Goal: Feedback & Contribution: Contribute content

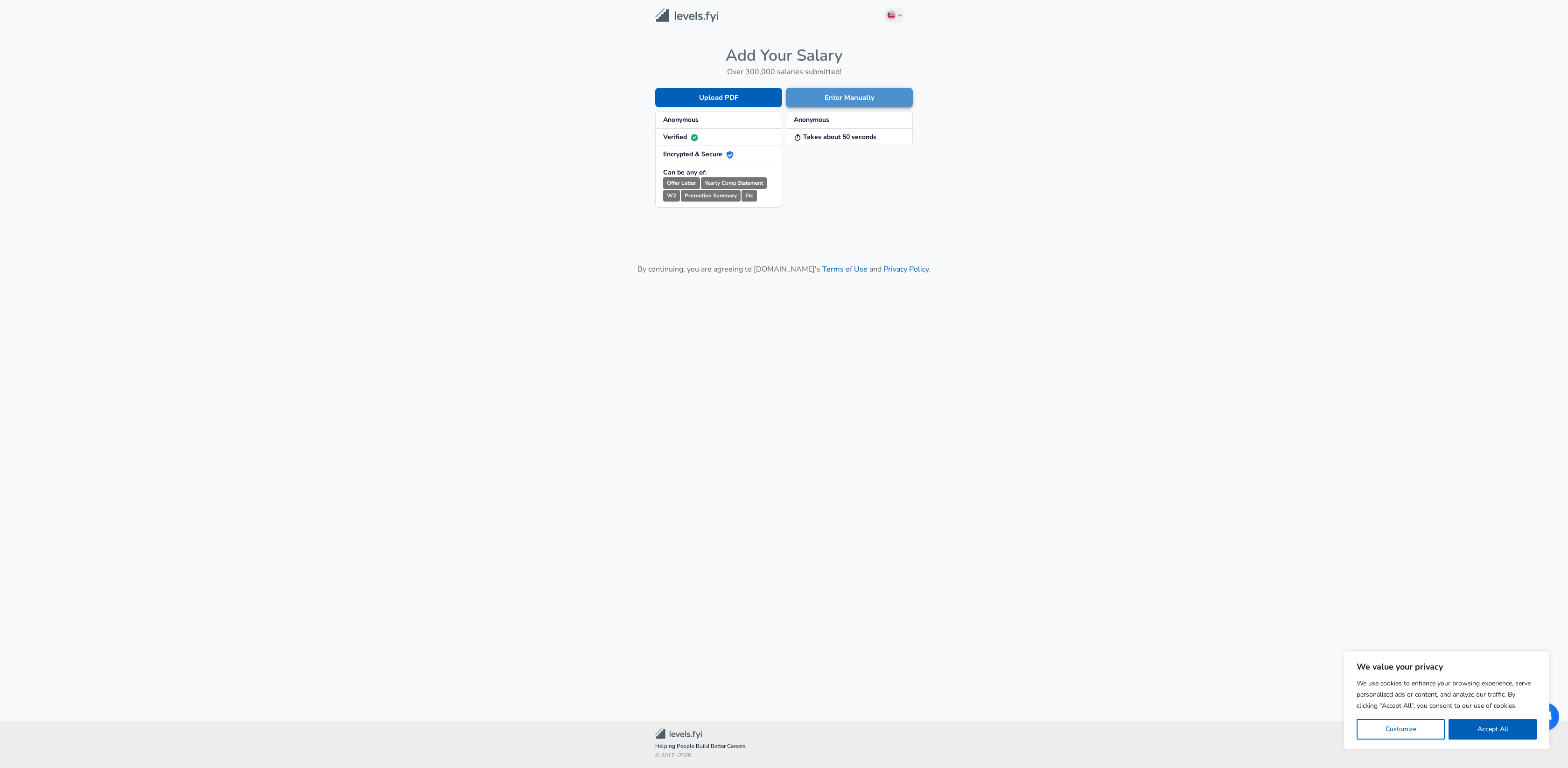
click at [853, 98] on button "Enter Manually" at bounding box center [849, 98] width 127 height 20
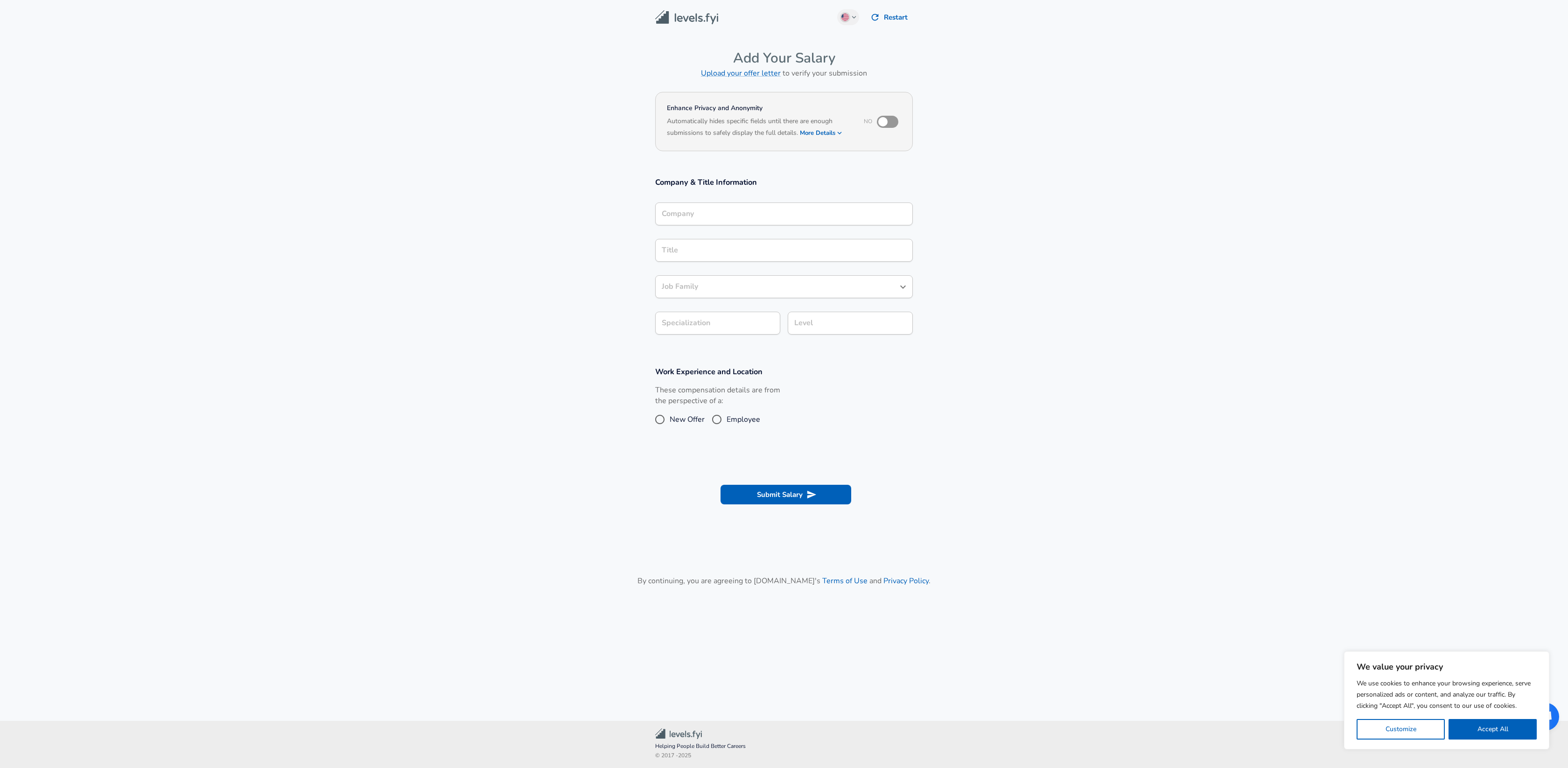
click at [738, 213] on input "Company" at bounding box center [784, 213] width 249 height 15
click at [717, 420] on div "These compensation details are from the perspective of a: New Offer Employee" at bounding box center [717, 414] width 125 height 50
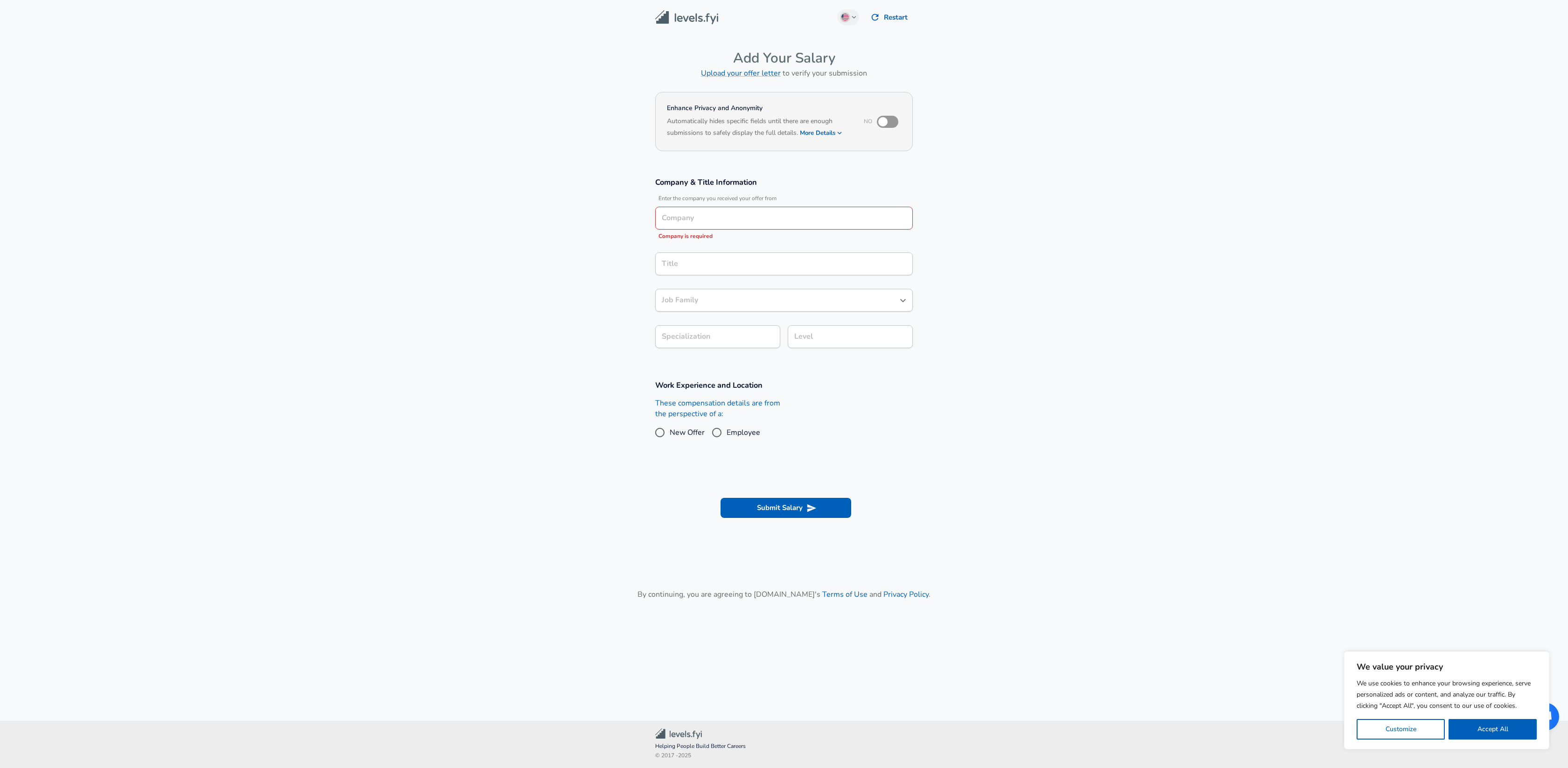
click at [708, 214] on input "Company" at bounding box center [784, 218] width 249 height 15
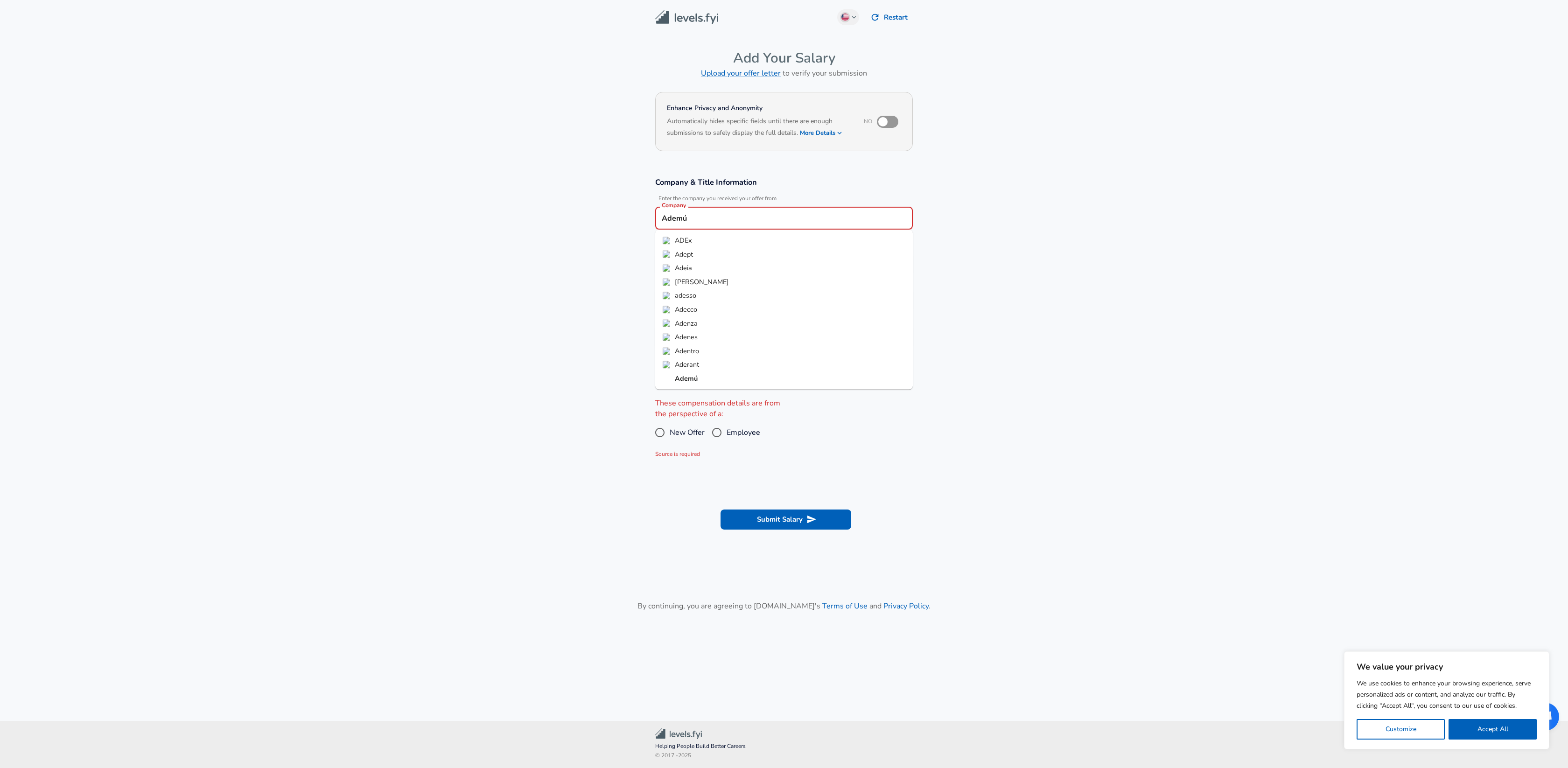
type input "Ademú"
click at [588, 273] on section "Company & Title Information Enter the company you received your offer from Comp…" at bounding box center [784, 263] width 1568 height 194
click at [708, 253] on div "Title Title" at bounding box center [784, 254] width 257 height 36
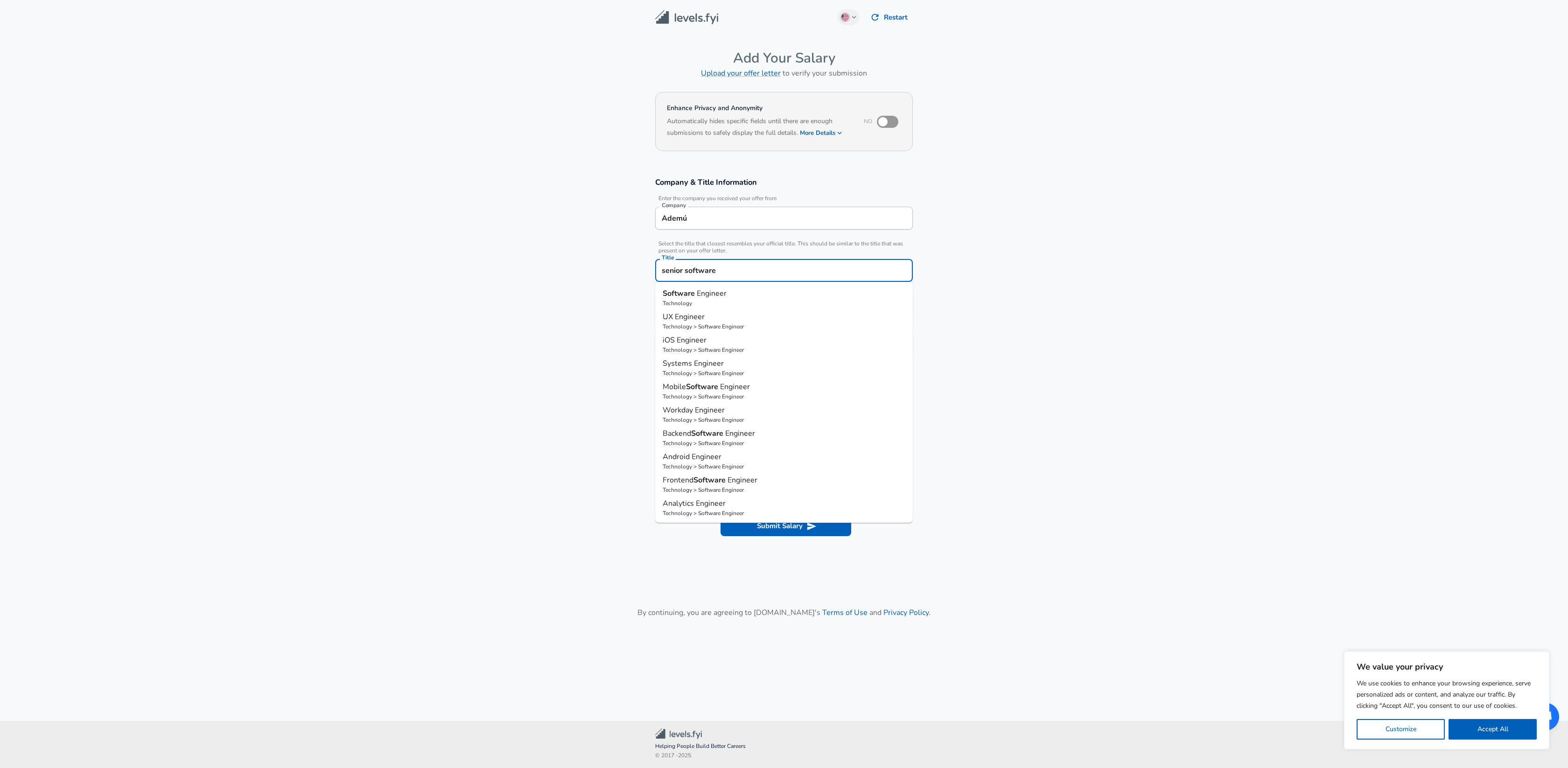
click at [713, 289] on span "Engineer" at bounding box center [712, 293] width 30 height 10
type input "Software Engineer"
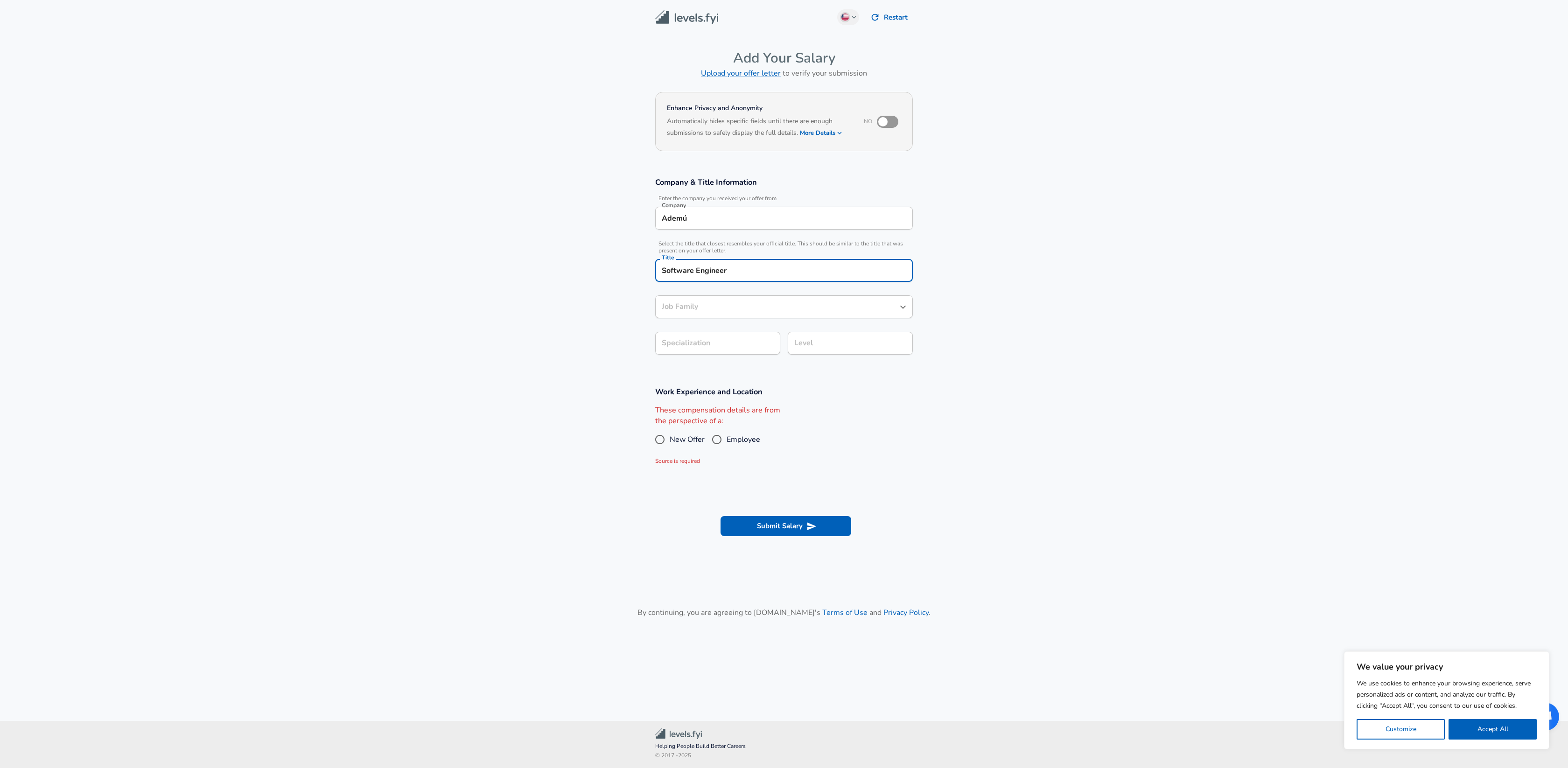
type input "Software Engineer"
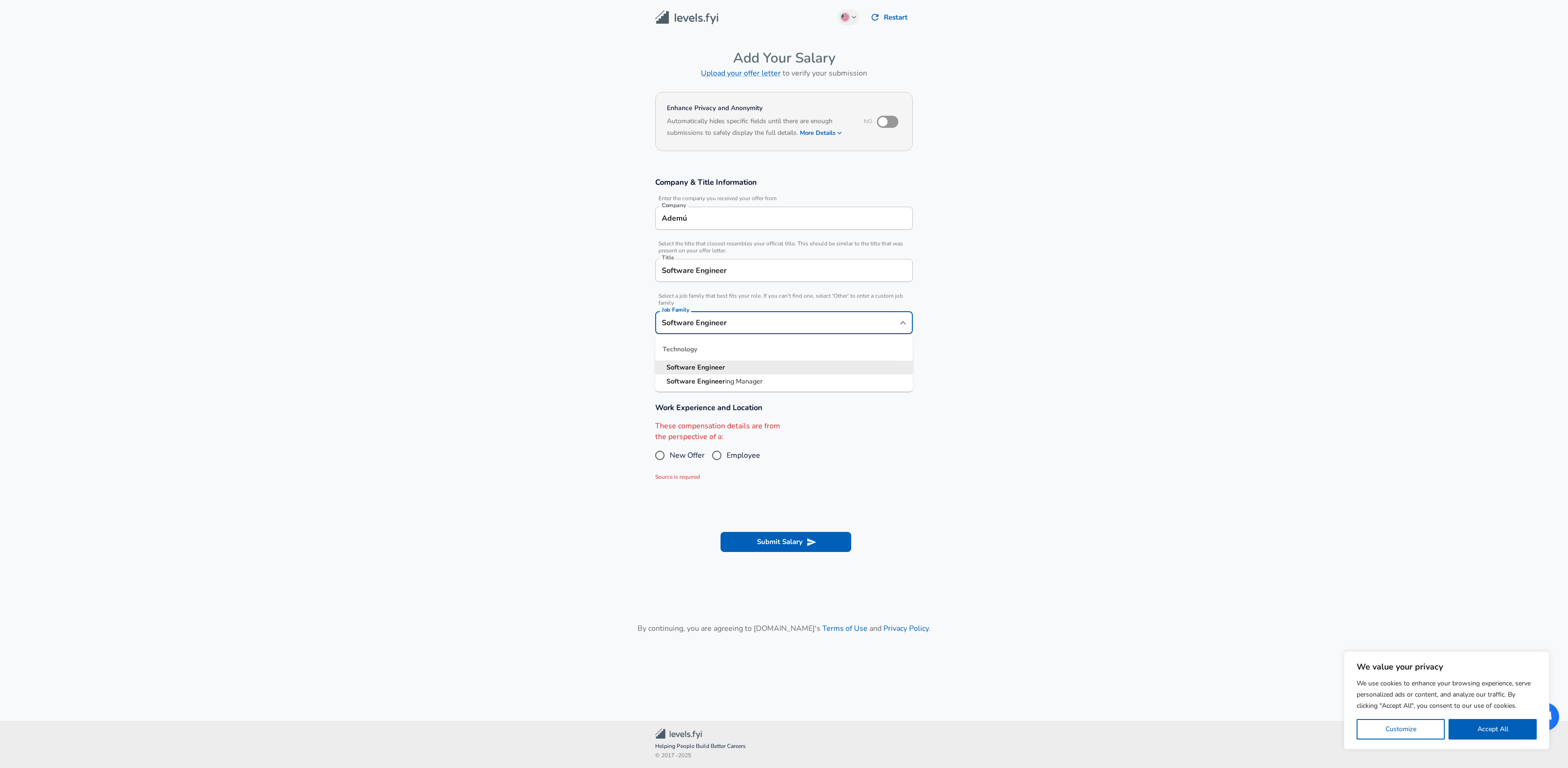
click at [749, 308] on div "Job Family Software Engineer Job Family" at bounding box center [784, 322] width 257 height 36
click at [1039, 362] on section "Company & Title Information Enter the company you received your offer from Comp…" at bounding box center [784, 278] width 1568 height 225
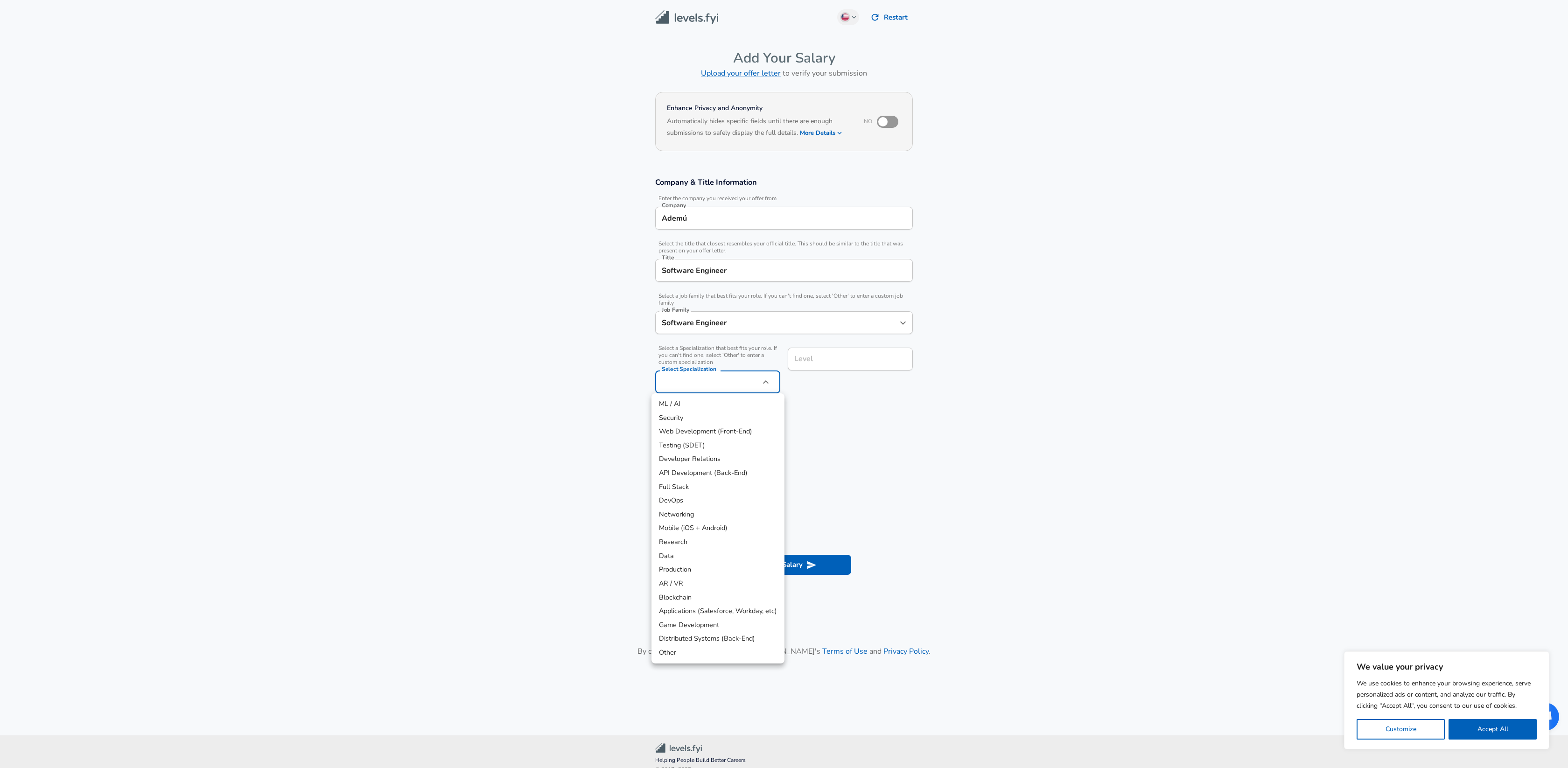
click at [724, 361] on body "We value your privacy We use cookies to enhance your browsing experience, serve…" at bounding box center [784, 384] width 1568 height 768
click at [686, 469] on li "API Development (Back-End)" at bounding box center [718, 473] width 133 height 14
type input "API Development (Back-End)"
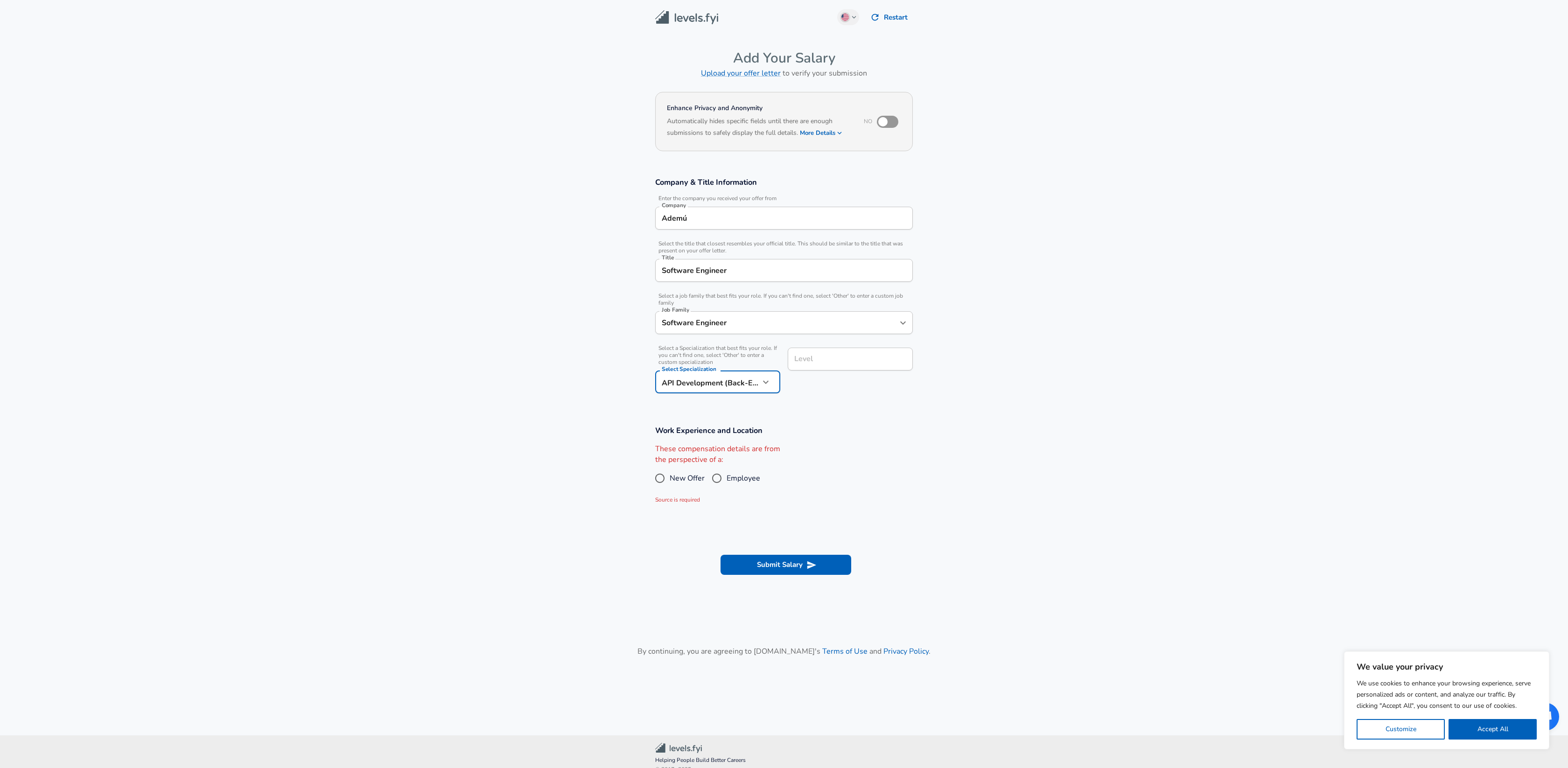
click at [715, 477] on input "Employee" at bounding box center [717, 478] width 20 height 15
radio input "true"
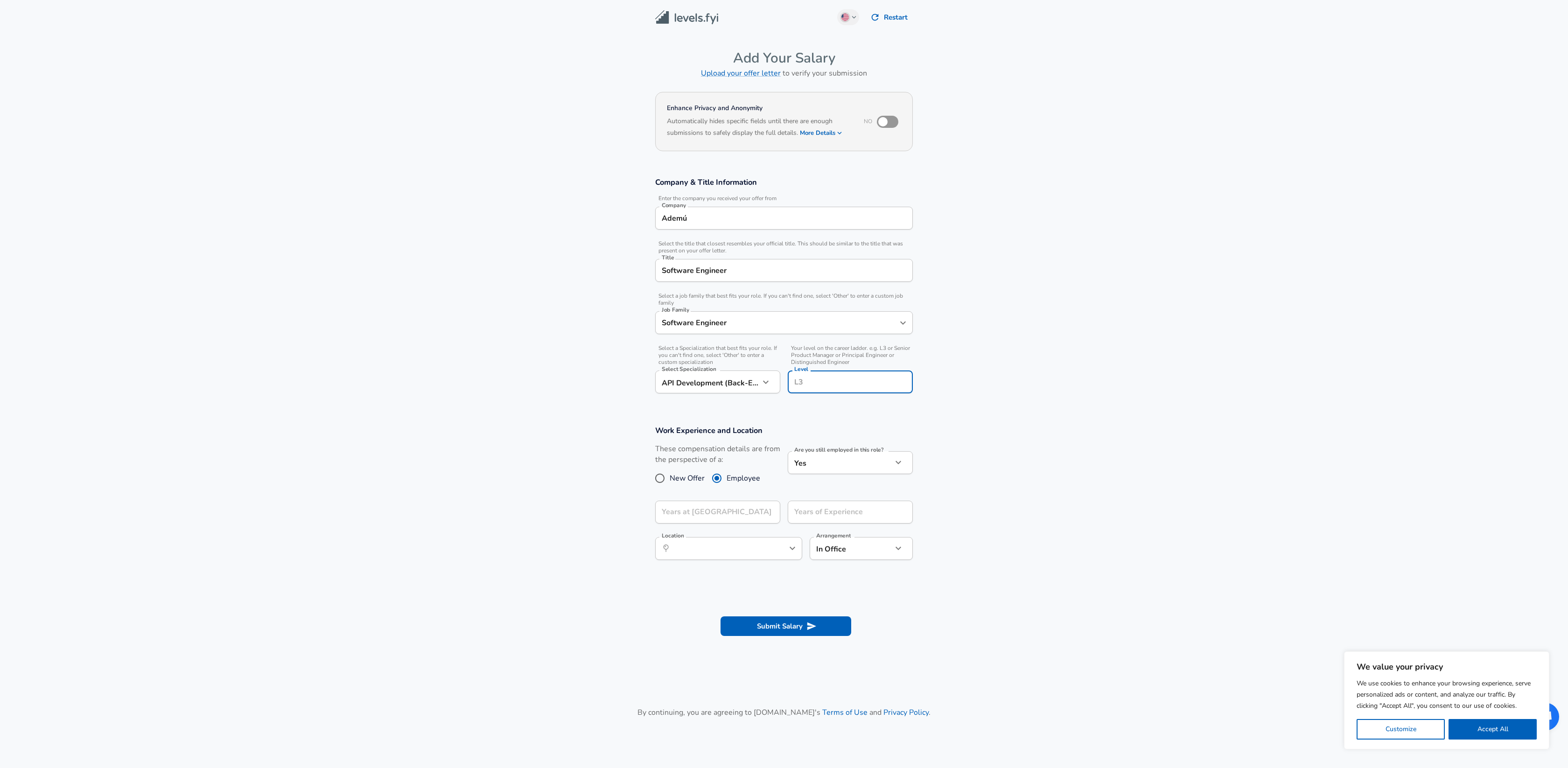
scroll to position [19, 0]
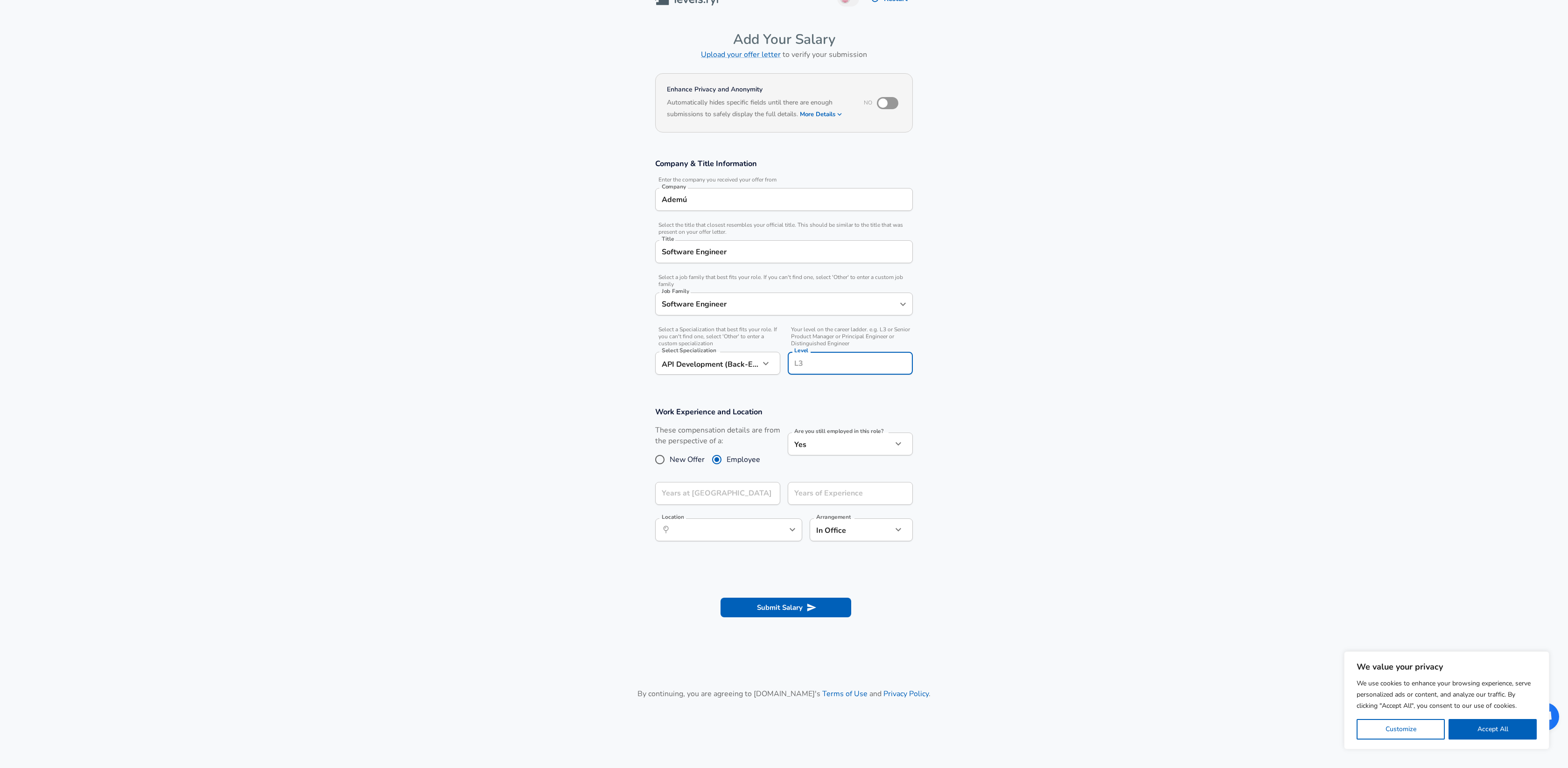
click at [844, 363] on input "Level" at bounding box center [850, 363] width 117 height 15
click at [719, 492] on input "Years at [GEOGRAPHIC_DATA]" at bounding box center [708, 493] width 105 height 23
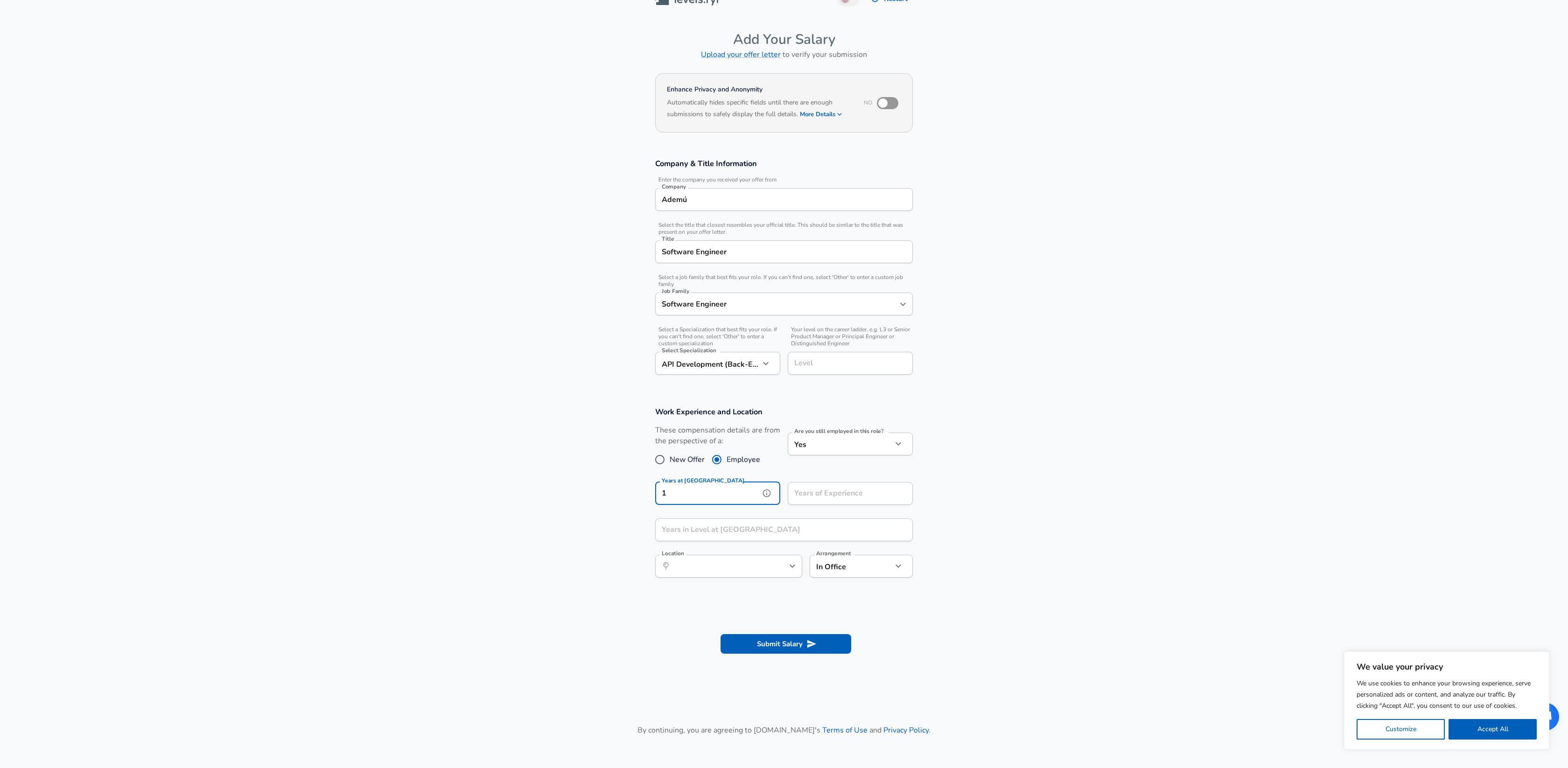
type input "1"
click at [825, 489] on input "Years of Experience" at bounding box center [840, 493] width 105 height 23
drag, startPoint x: 812, startPoint y: 495, endPoint x: 709, endPoint y: 492, distance: 103.0
click at [710, 492] on div "Years at Ademú 1 Years at Ademú Years of Experience Years of Experience" at bounding box center [780, 492] width 265 height 36
type input "4"
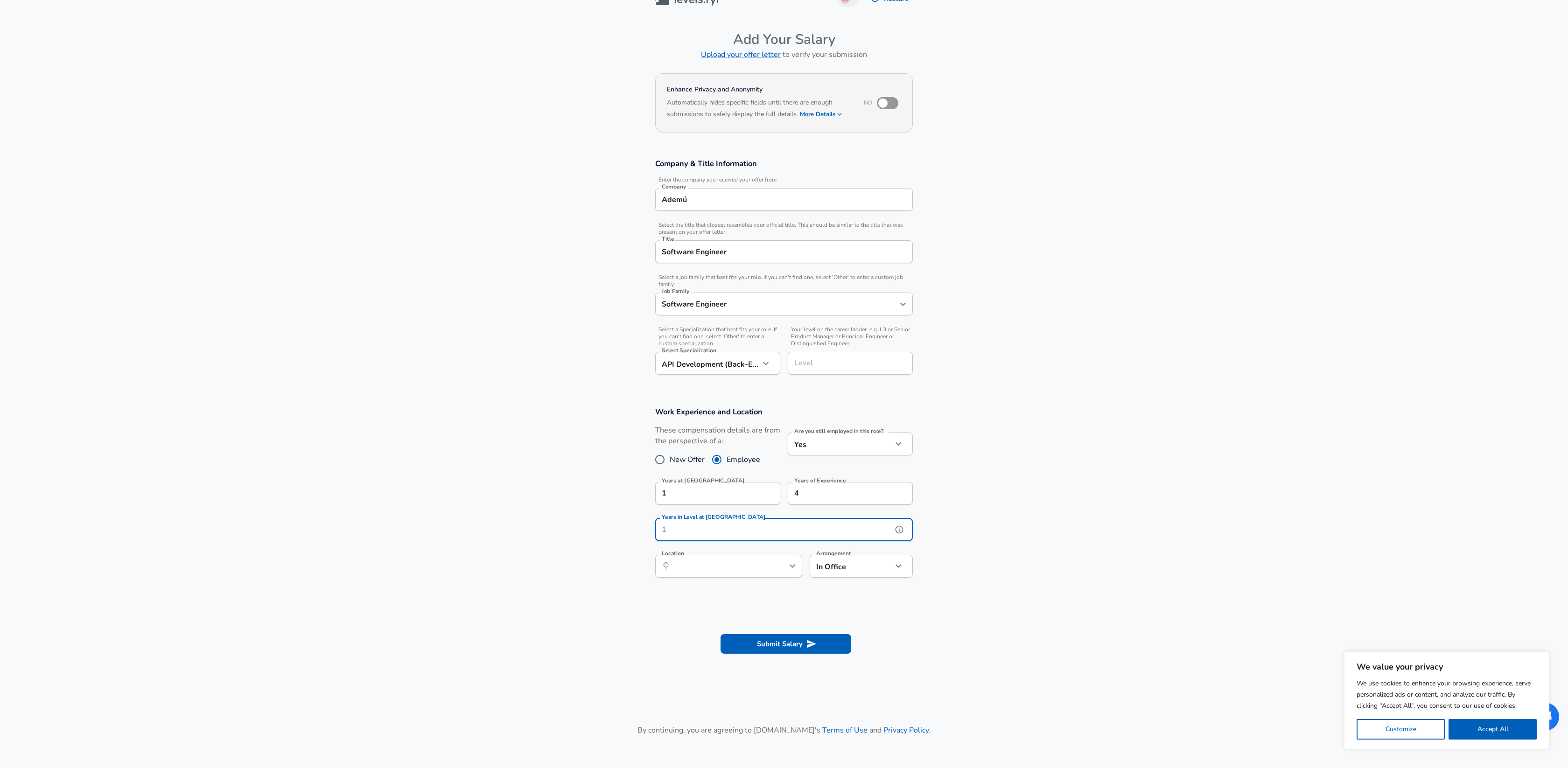
click at [733, 527] on input "Years in Level at [GEOGRAPHIC_DATA]" at bounding box center [774, 529] width 237 height 23
click at [727, 571] on input "Location" at bounding box center [718, 566] width 96 height 15
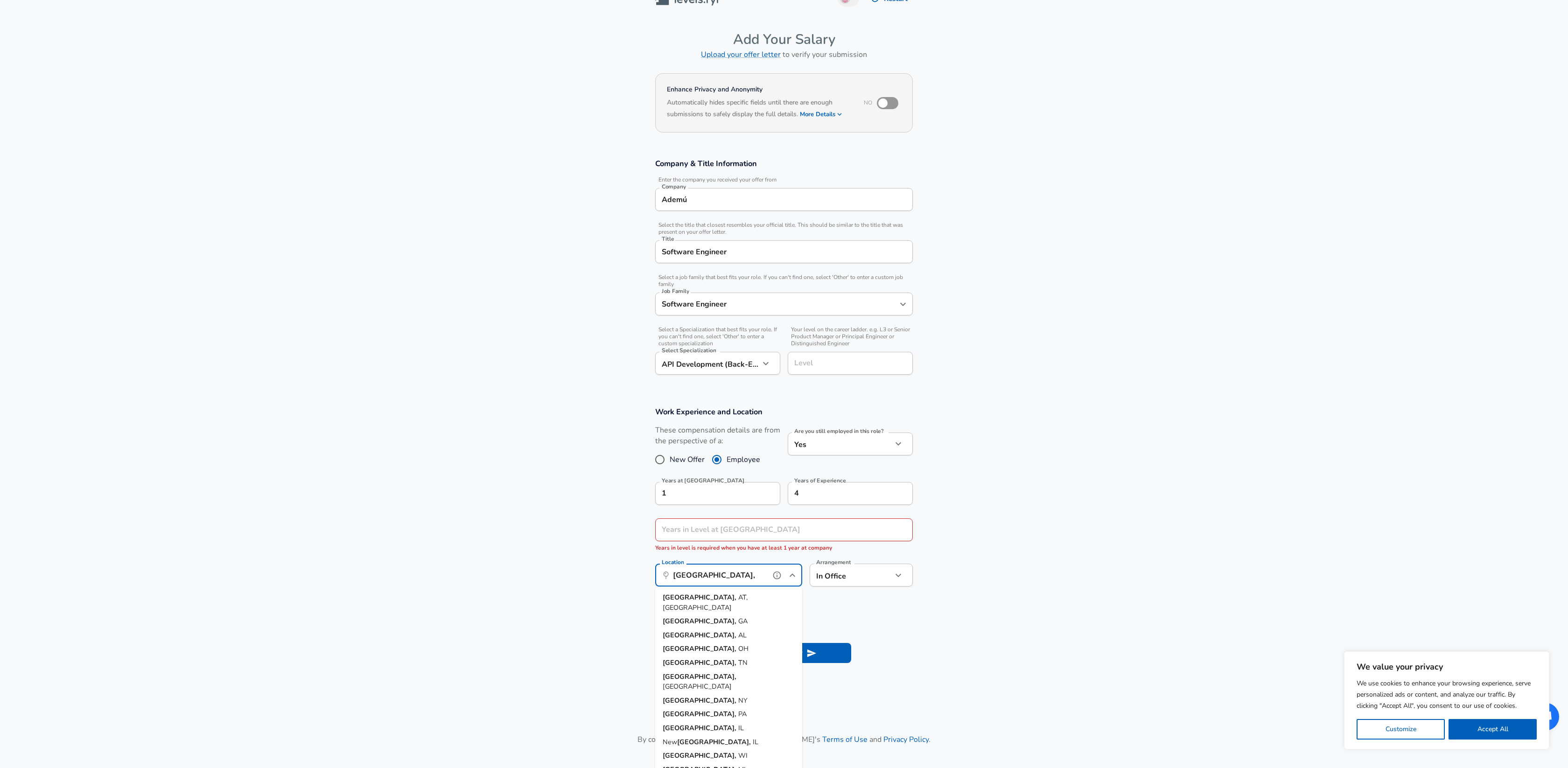
drag, startPoint x: 719, startPoint y: 577, endPoint x: 547, endPoint y: 557, distance: 173.2
click at [547, 557] on section "Work Experience and Location These compensation details are from the perspectiv…" at bounding box center [784, 502] width 1568 height 212
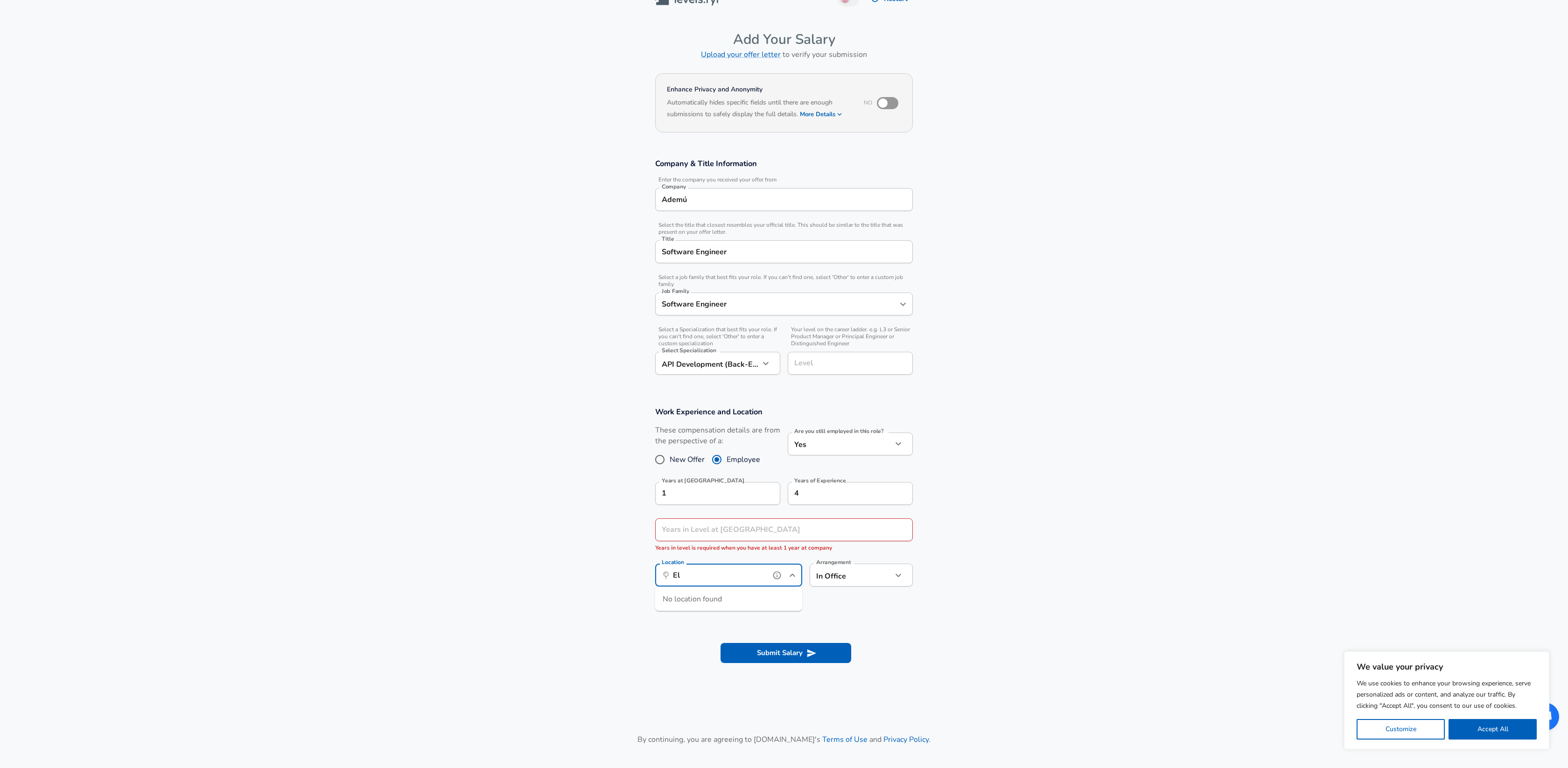
type input "E"
type input "H"
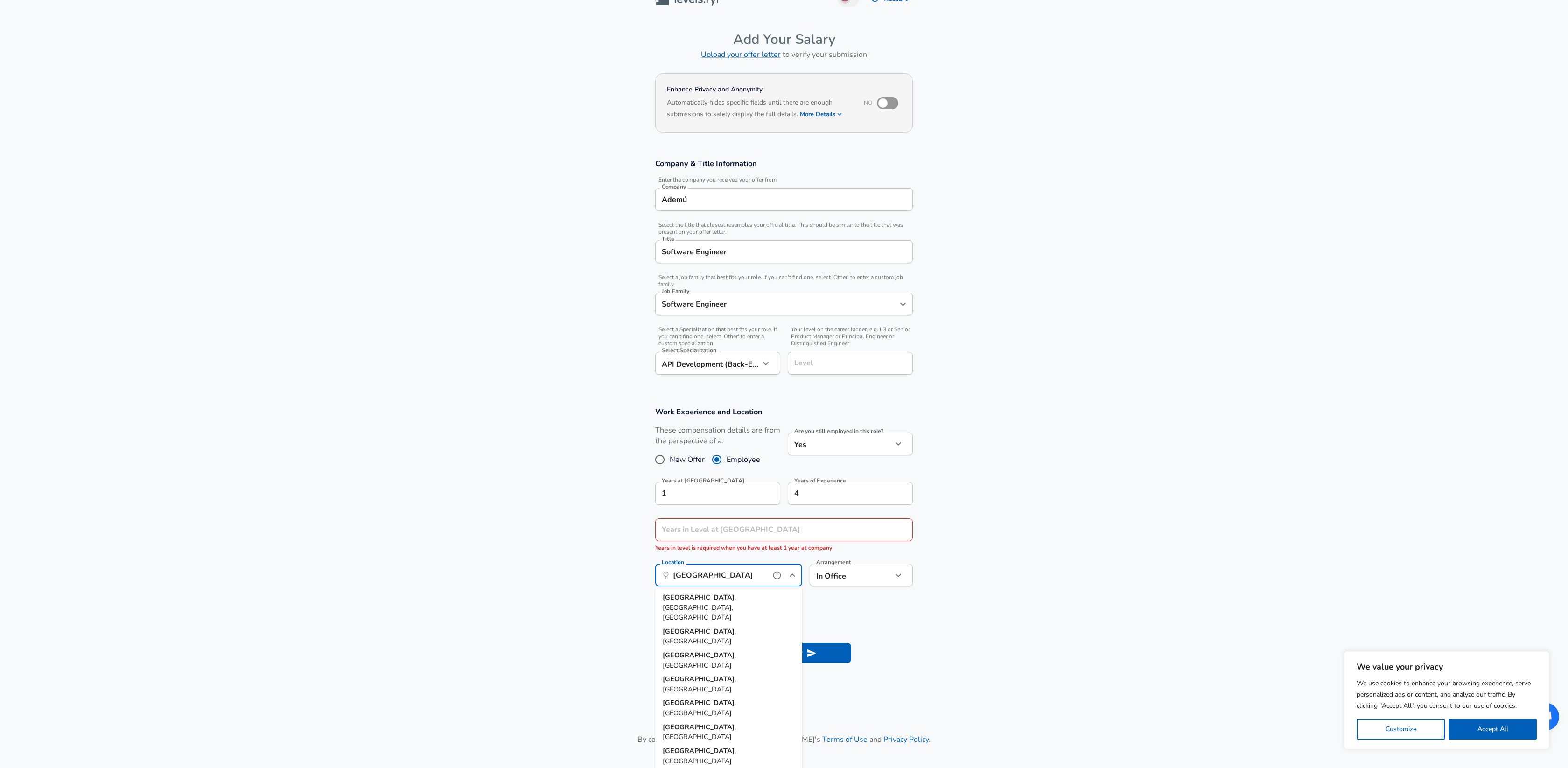
click at [682, 595] on strong "[GEOGRAPHIC_DATA]" at bounding box center [699, 596] width 72 height 9
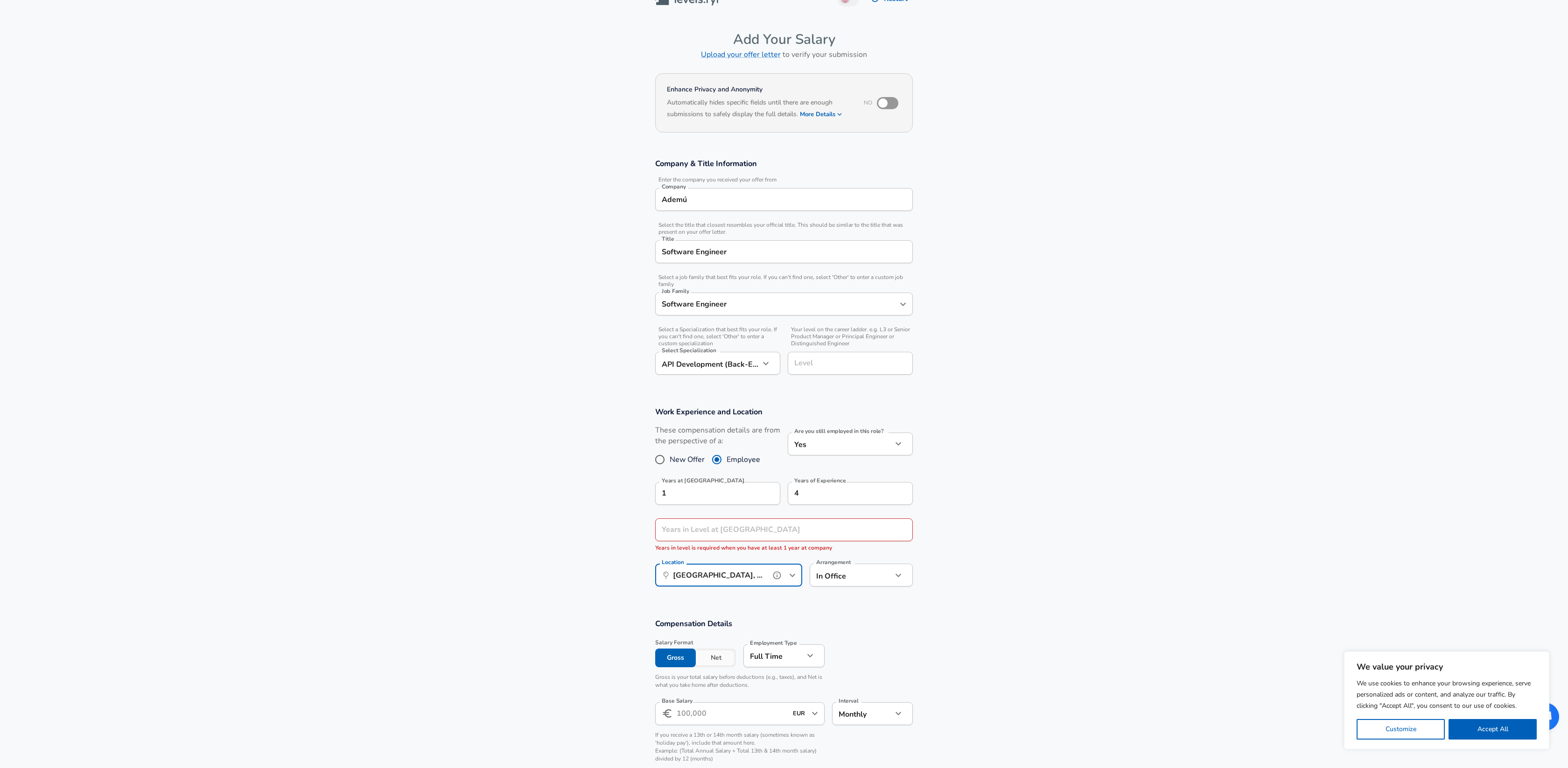
type input "[GEOGRAPHIC_DATA], [GEOGRAPHIC_DATA], [GEOGRAPHIC_DATA]"
click at [832, 580] on body "We value your privacy We use cookies to enhance your browsing experience, serve…" at bounding box center [784, 365] width 1568 height 768
click at [832, 580] on div at bounding box center [784, 384] width 1568 height 768
click at [715, 658] on button "Net" at bounding box center [716, 658] width 40 height 19
click at [715, 716] on input "Base Salary" at bounding box center [732, 714] width 111 height 23
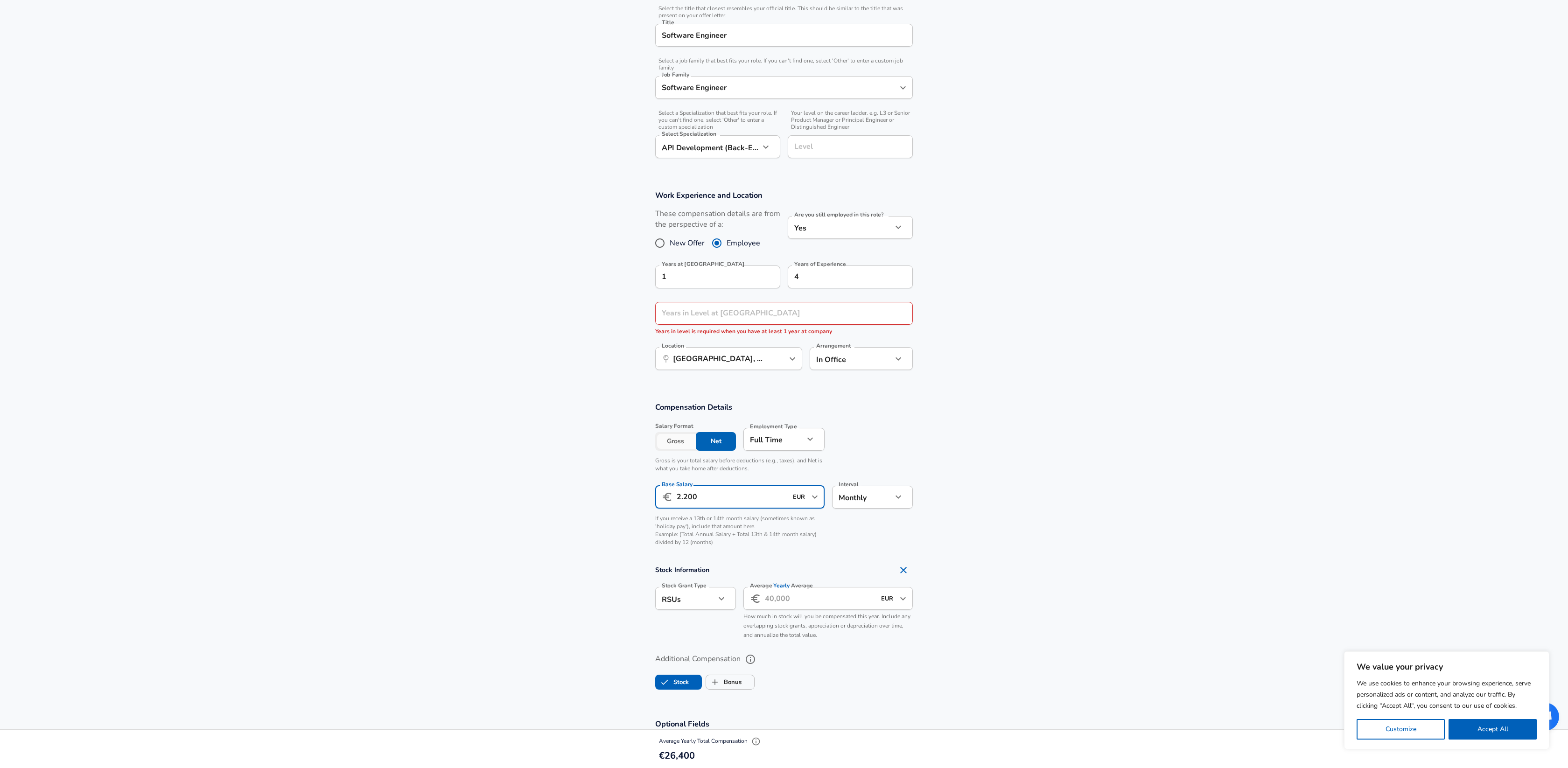
scroll to position [238, 0]
type input "2.200"
click at [906, 569] on icon "Remove Section" at bounding box center [904, 567] width 11 height 11
checkbox input "false"
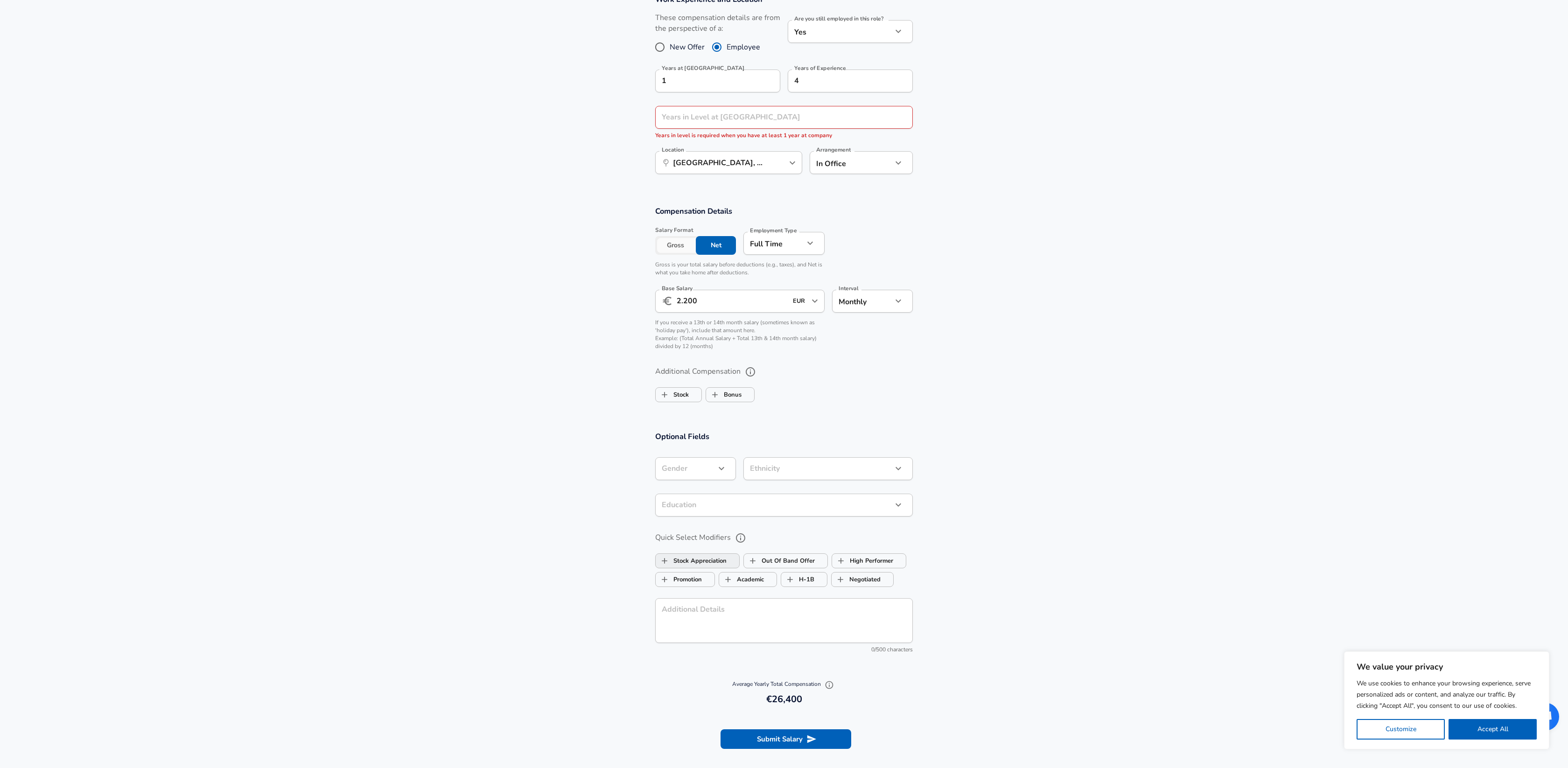
scroll to position [432, 0]
click at [713, 560] on label "Stock Appreciation" at bounding box center [692, 559] width 71 height 17
click at [738, 538] on icon "help" at bounding box center [740, 536] width 11 height 11
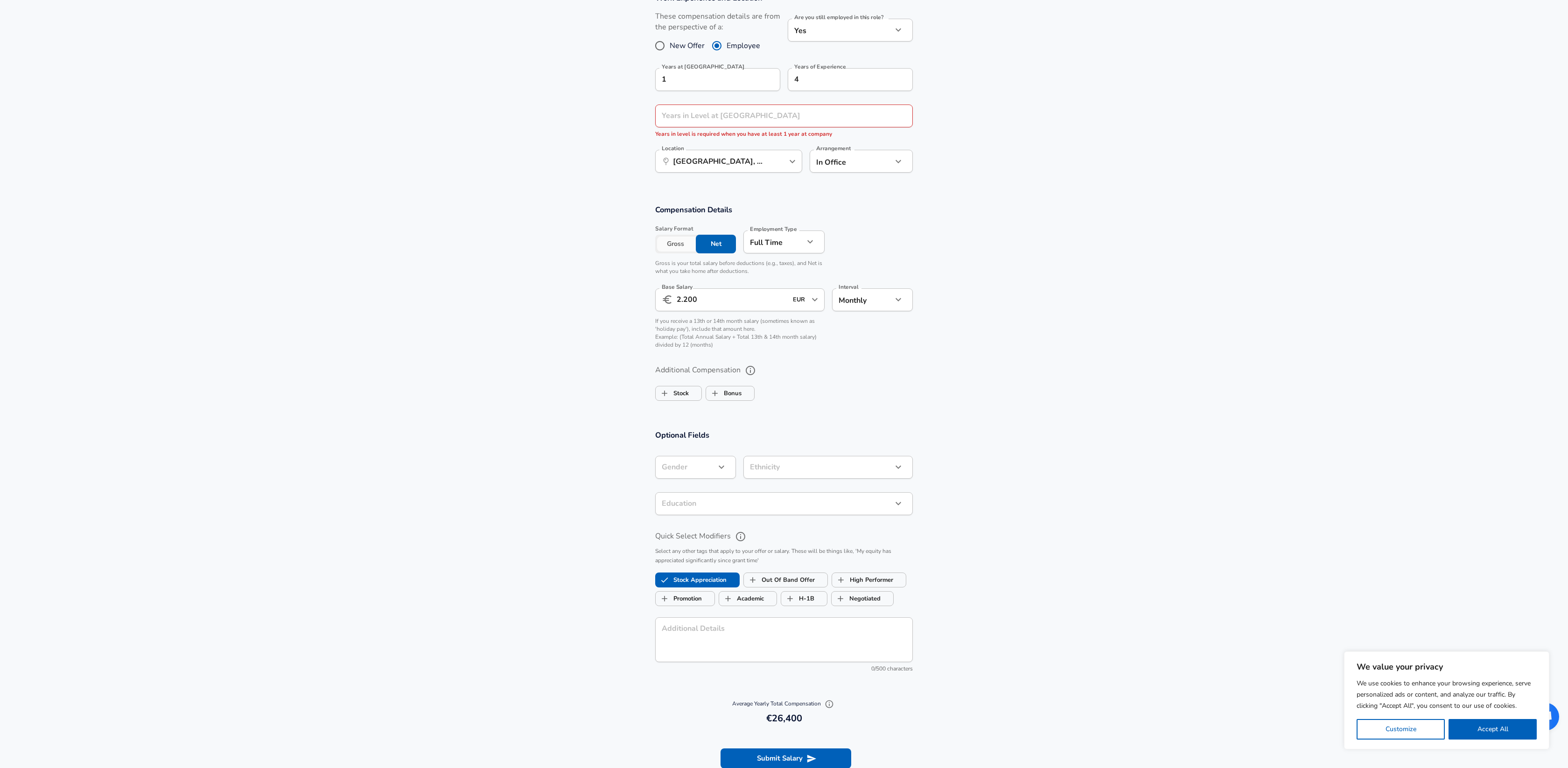
click at [738, 538] on icon "help" at bounding box center [740, 536] width 11 height 11
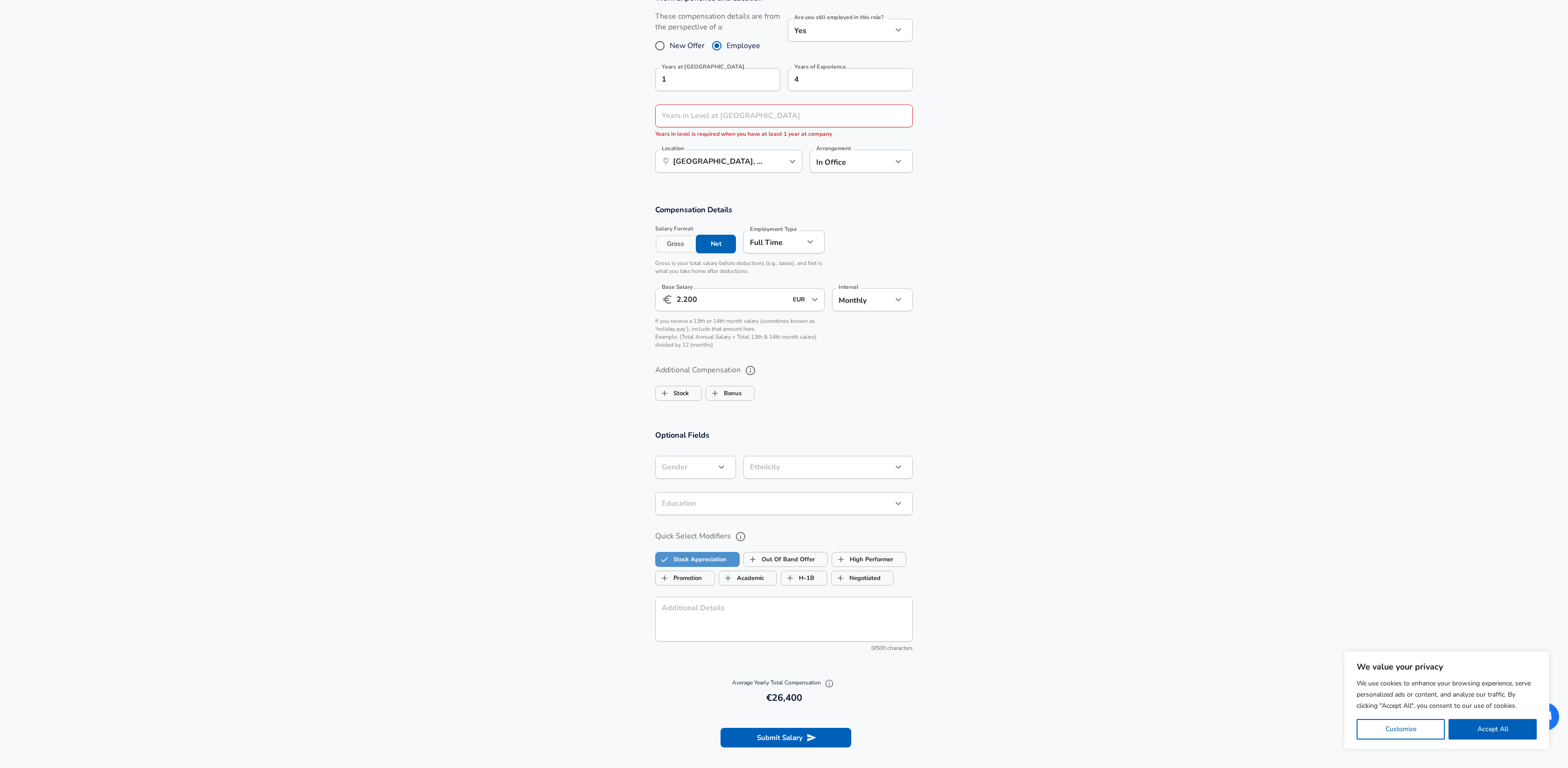
click at [717, 560] on label "Stock Appreciation" at bounding box center [692, 559] width 71 height 17
checkbox input "false"
click at [678, 389] on label "Stock" at bounding box center [672, 393] width 33 height 17
checkbox input "true"
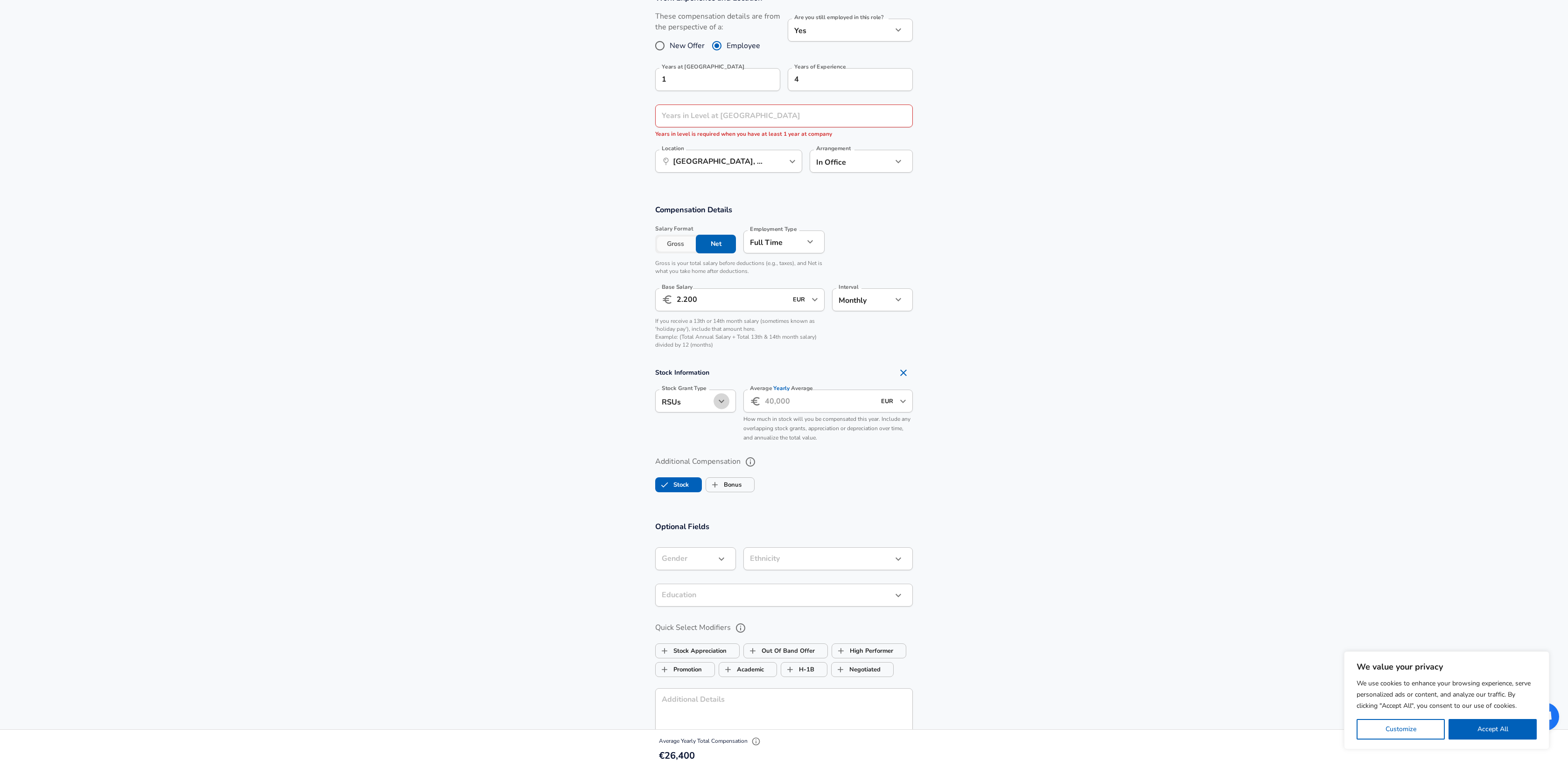
click at [724, 400] on icon "button" at bounding box center [722, 401] width 6 height 3
click at [670, 421] on li "Options" at bounding box center [696, 423] width 81 height 14
type input "option"
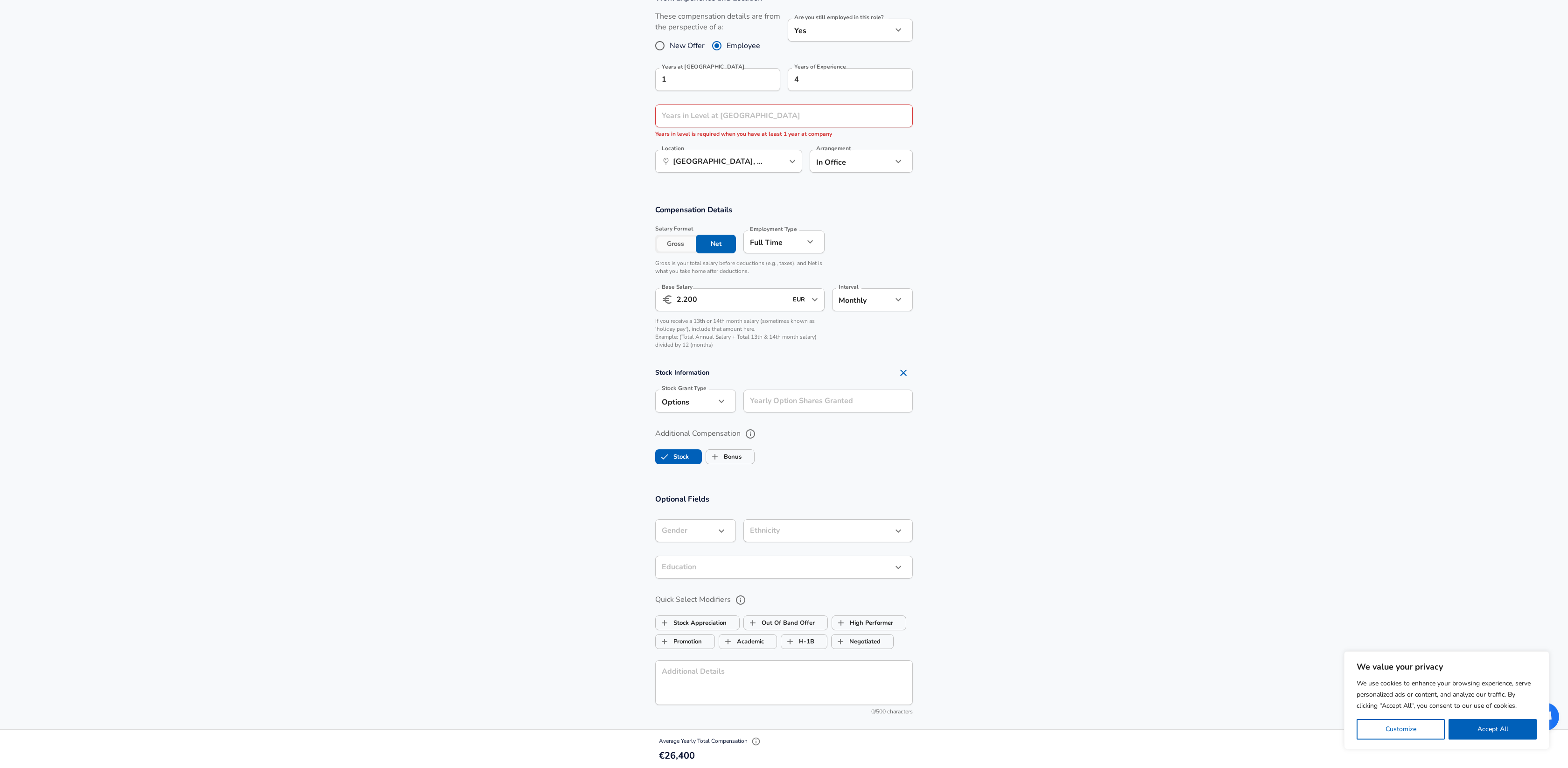
click at [845, 396] on input "Yearly Option Shares Granted" at bounding box center [828, 400] width 170 height 23
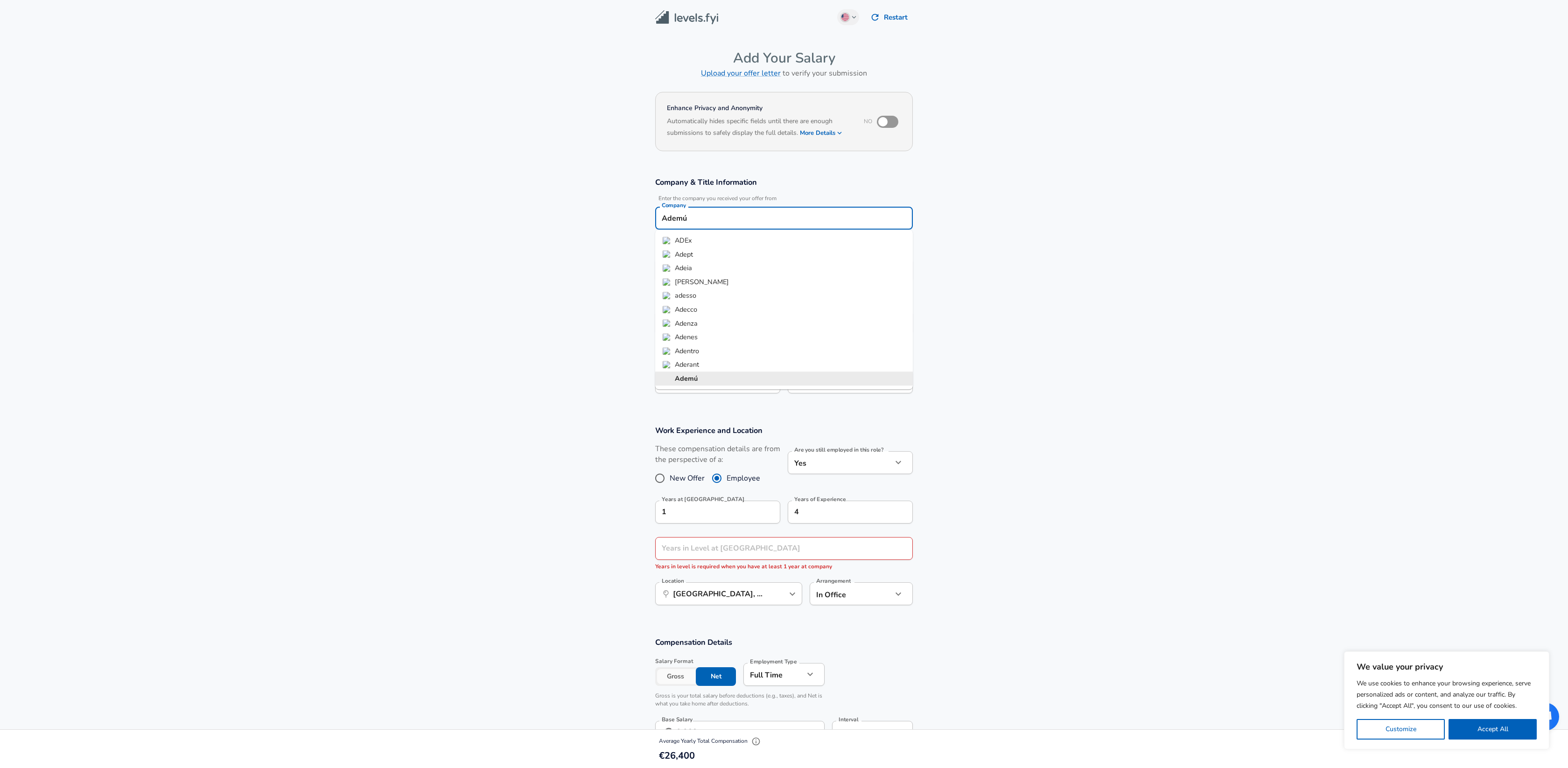
scroll to position [0, 0]
drag, startPoint x: 702, startPoint y: 221, endPoint x: 677, endPoint y: 218, distance: 25.2
click at [677, 218] on input "Ademú" at bounding box center [784, 218] width 249 height 15
type input "Adedo"
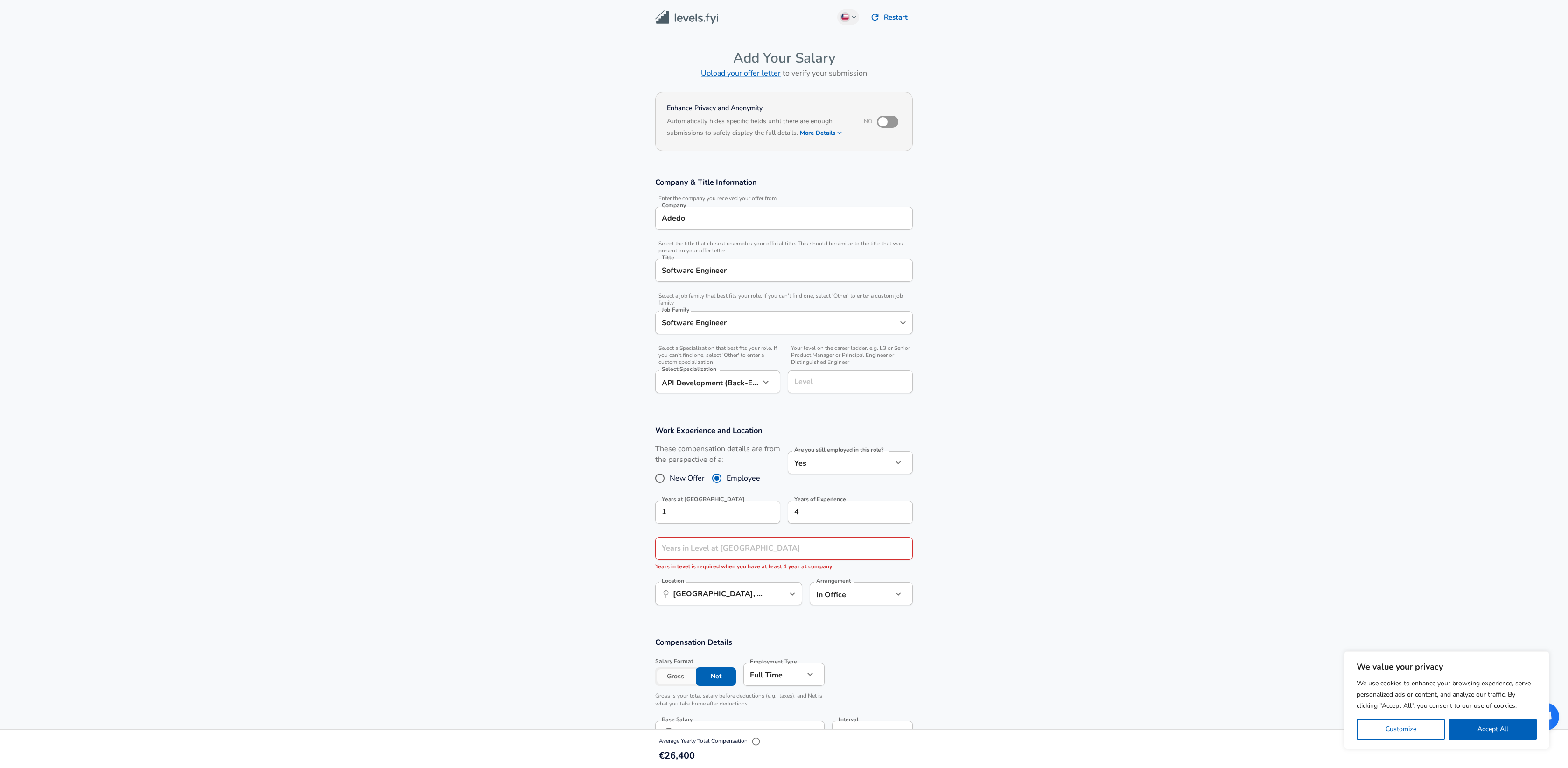
click at [987, 298] on section "Company & Title Information Enter the company you received your offer from Comp…" at bounding box center [784, 290] width 1568 height 248
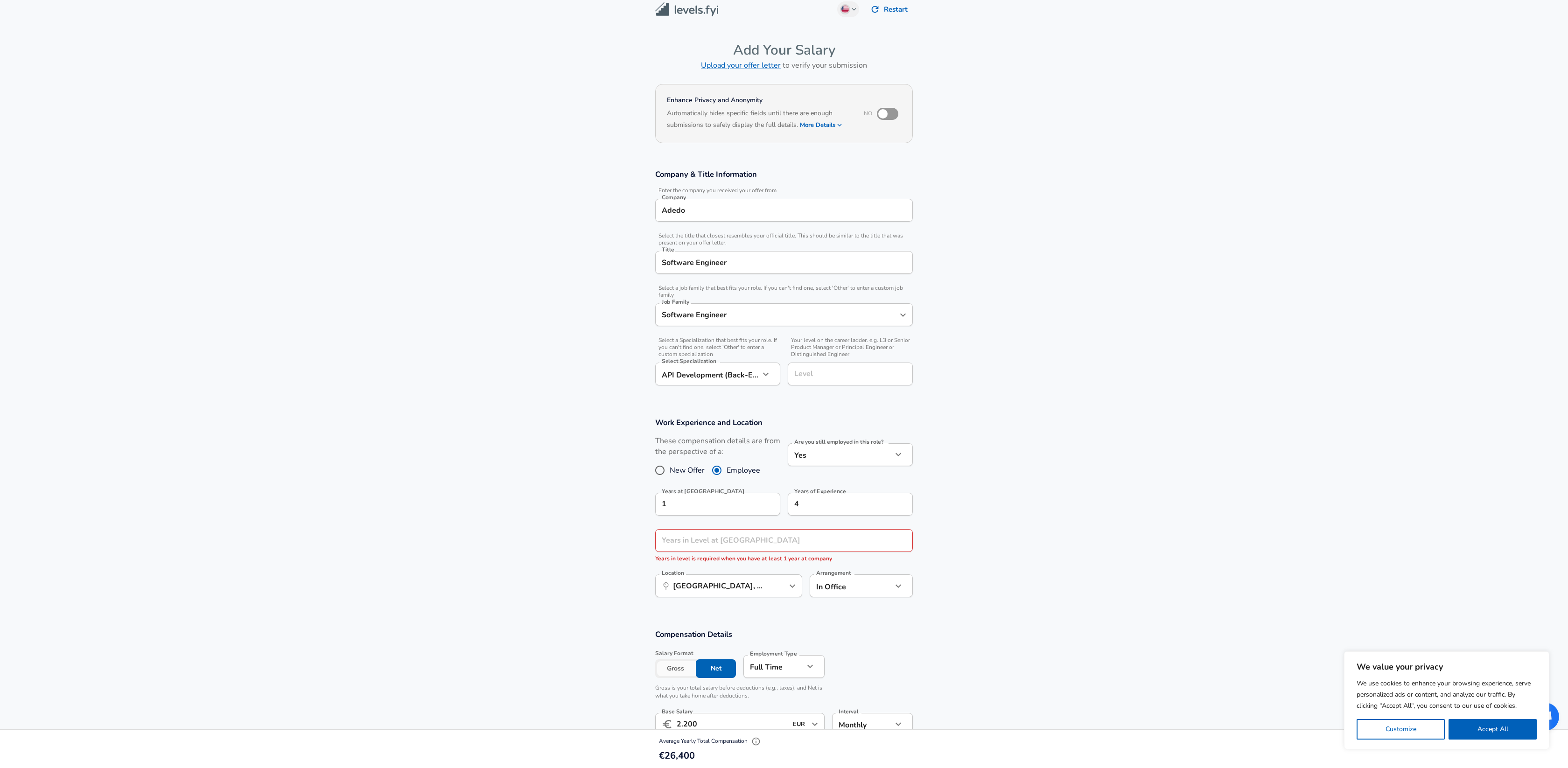
scroll to position [8, 0]
click at [892, 112] on input "checkbox" at bounding box center [883, 113] width 53 height 17
checkbox input "true"
click at [824, 128] on button "More Details" at bounding box center [821, 126] width 43 height 13
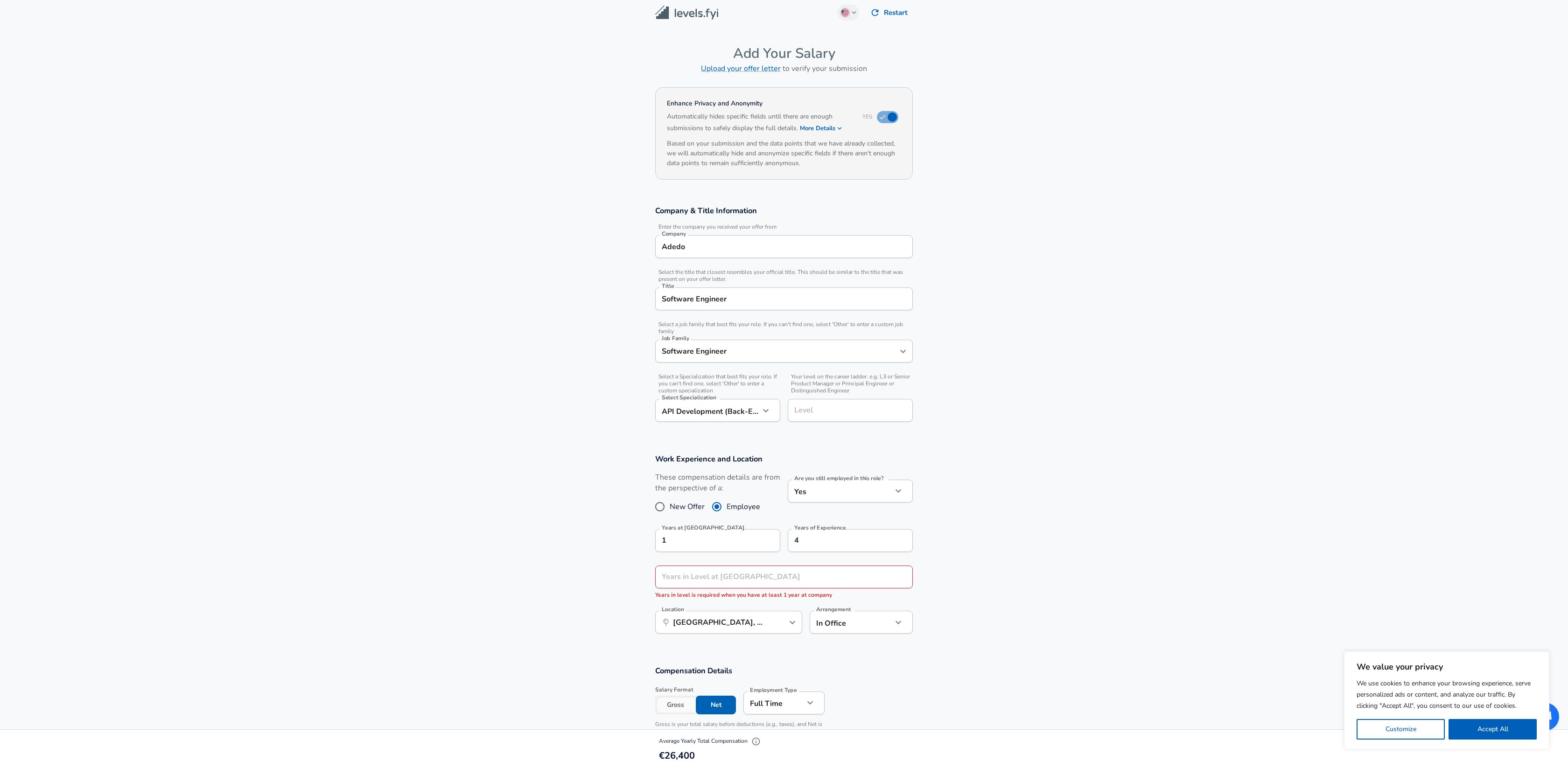
scroll to position [5, 0]
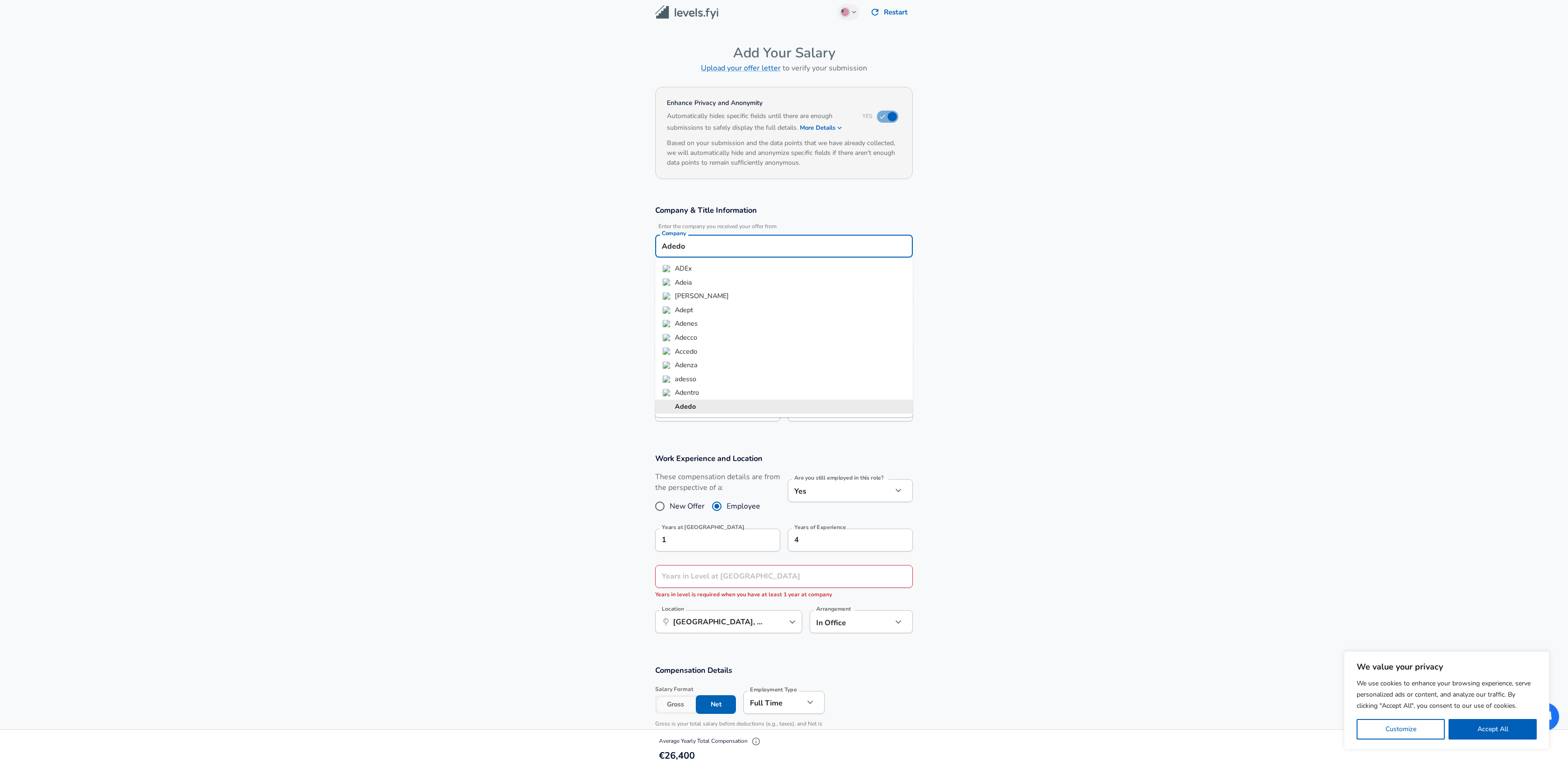
click at [686, 249] on input "Adedo" at bounding box center [784, 246] width 249 height 15
click at [714, 244] on input "Adedo" at bounding box center [784, 247] width 249 height 15
click at [1073, 236] on section "Company & Title Information Enter the company you received your offer from Comp…" at bounding box center [784, 321] width 1568 height 248
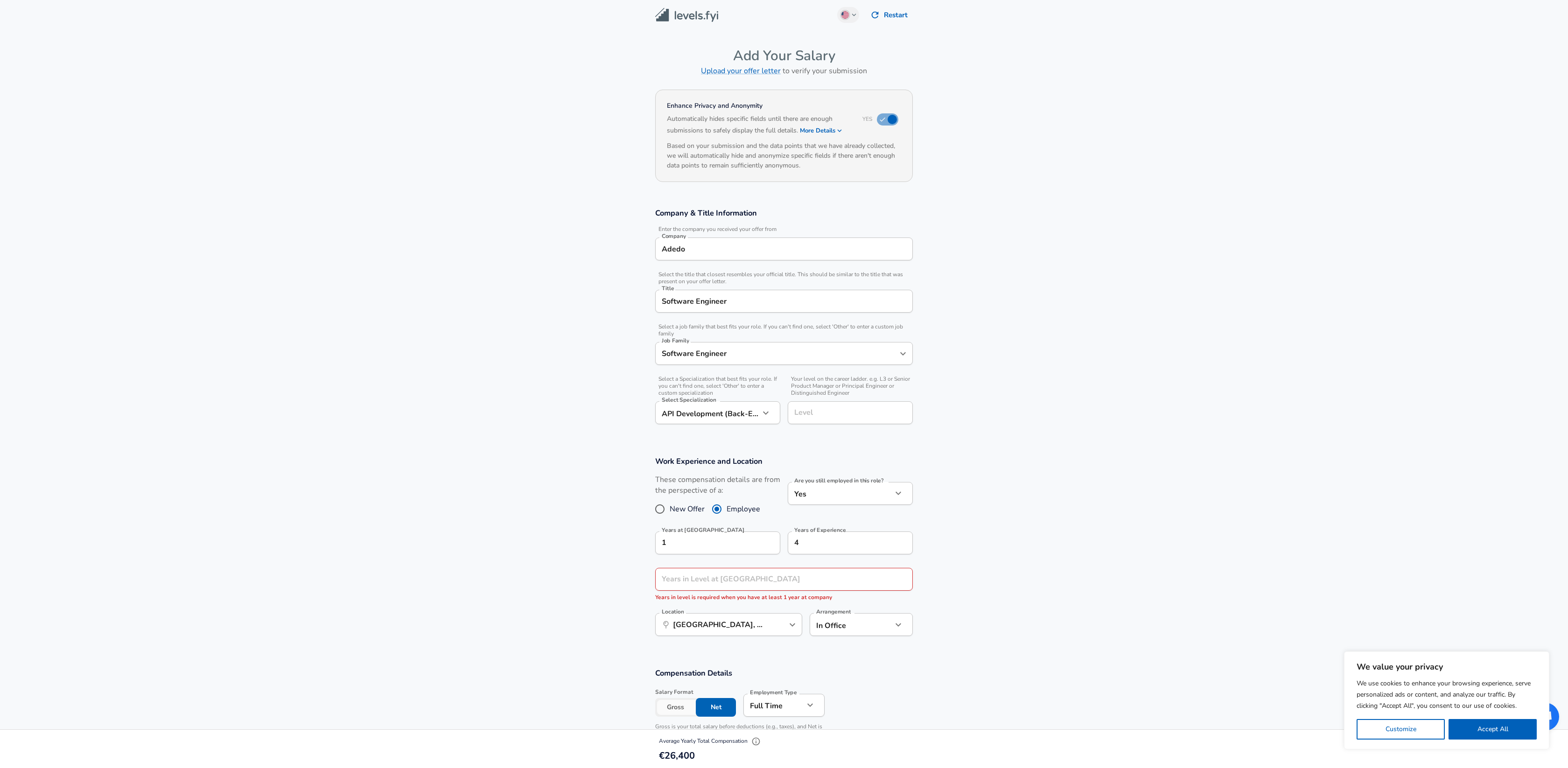
click at [768, 244] on input "Adedo" at bounding box center [784, 248] width 249 height 15
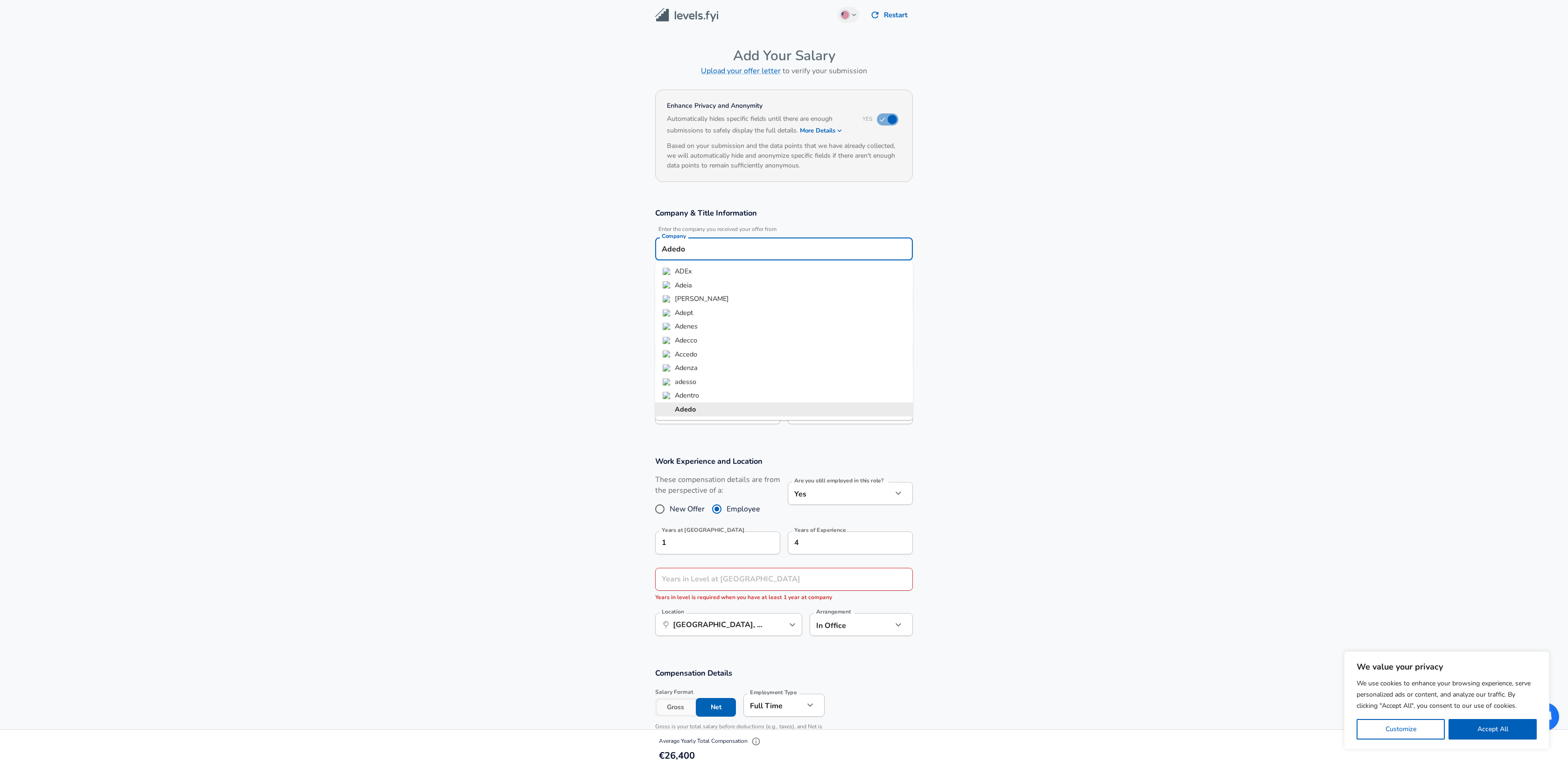
click at [768, 244] on input "Adedo" at bounding box center [784, 248] width 249 height 15
type input "Ademu"
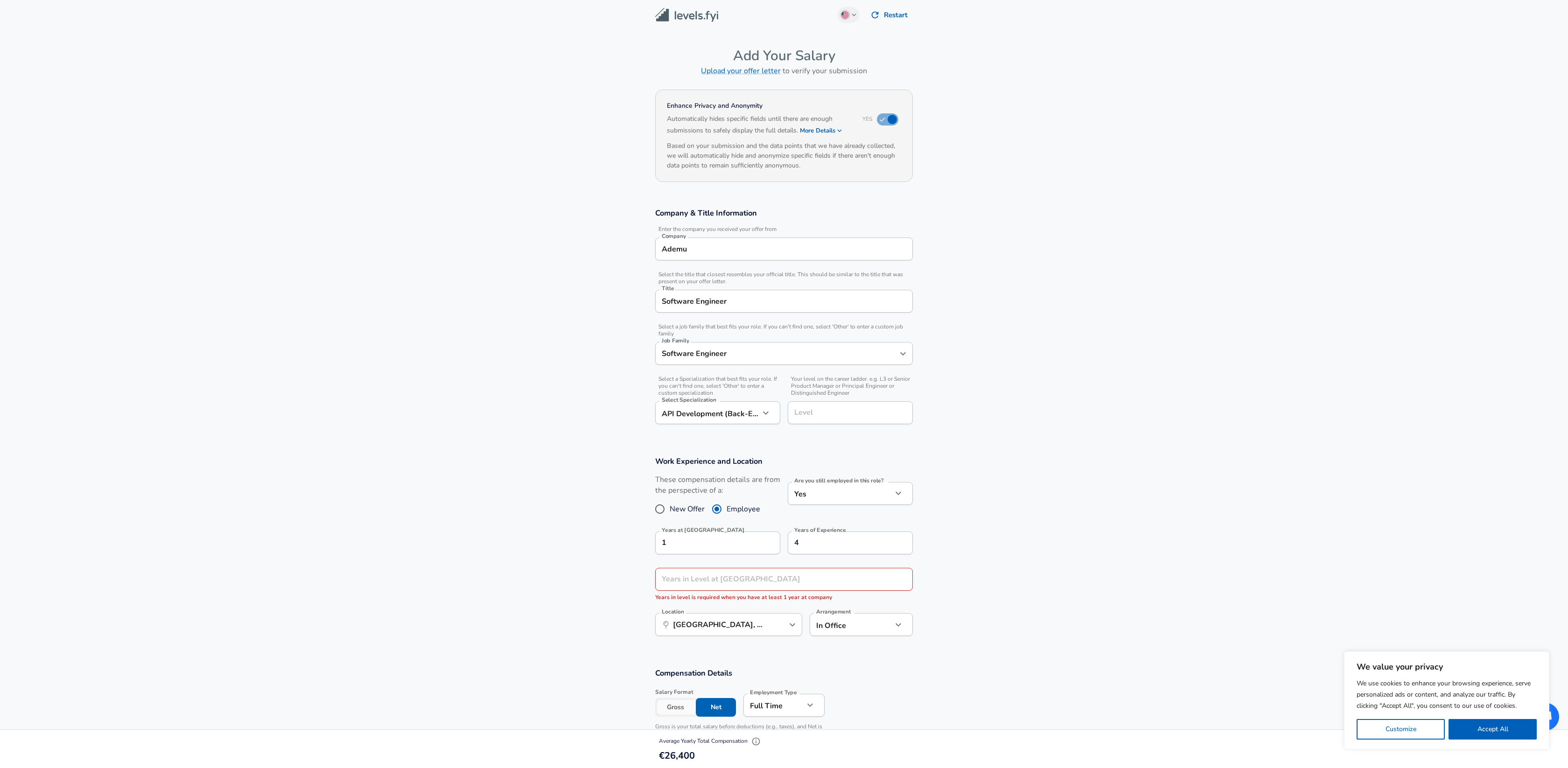
click at [984, 305] on section "Company & Title Information Enter the company you received your offer from Comp…" at bounding box center [784, 321] width 1568 height 248
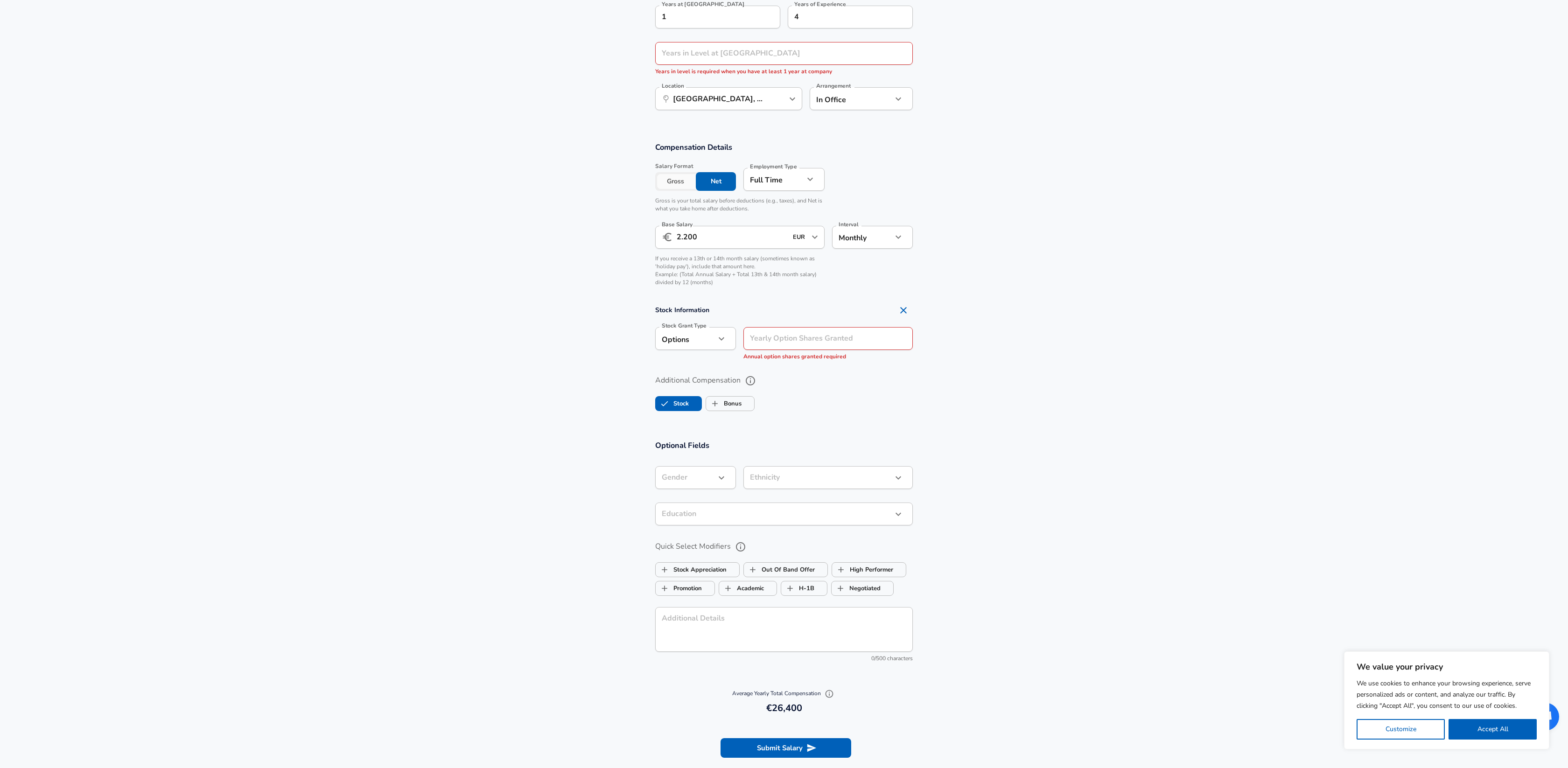
scroll to position [532, 0]
click at [821, 338] on input "Yearly Option Shares Granted" at bounding box center [828, 335] width 170 height 23
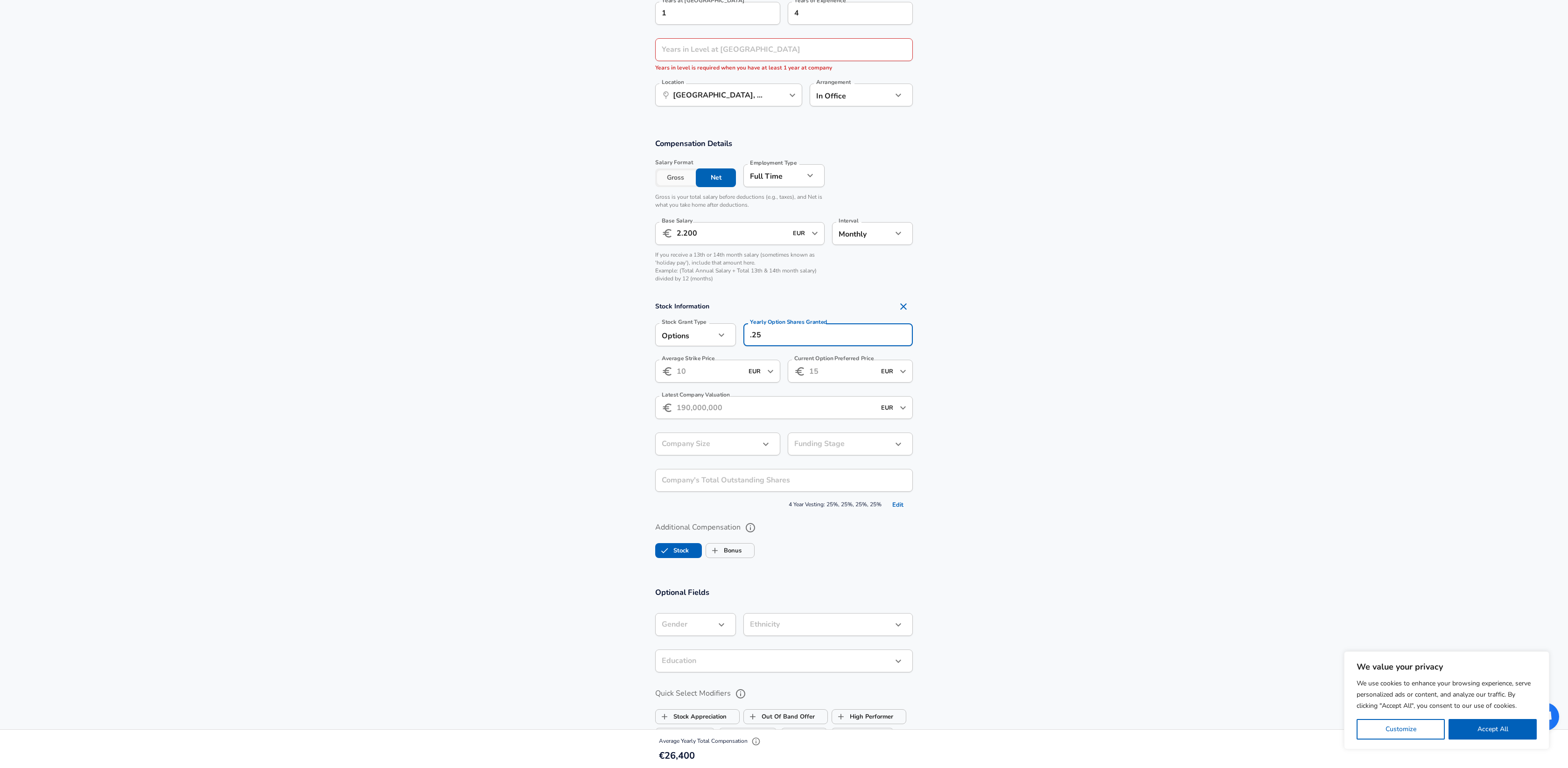
type input "0.25"
click at [831, 465] on li "Preseed" at bounding box center [850, 466] width 125 height 14
type input "pre_seed"
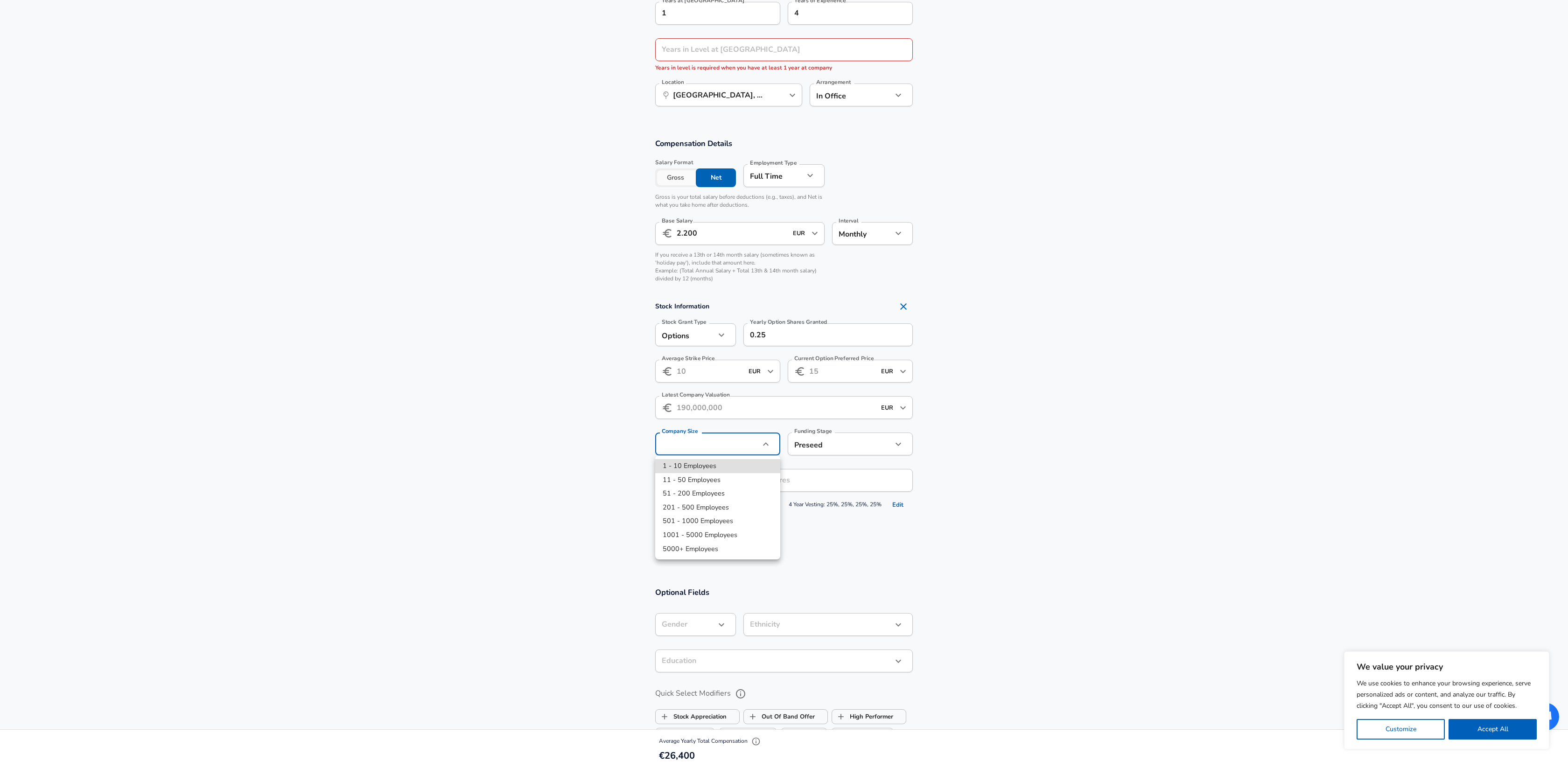
click at [712, 462] on li "1 - 10 Employees" at bounding box center [717, 466] width 125 height 14
type input "1-10"
click at [783, 484] on input "Company's Total Outstanding Shares" at bounding box center [774, 480] width 237 height 23
click at [783, 336] on input "0.25" at bounding box center [828, 335] width 170 height 23
type input "0.25"
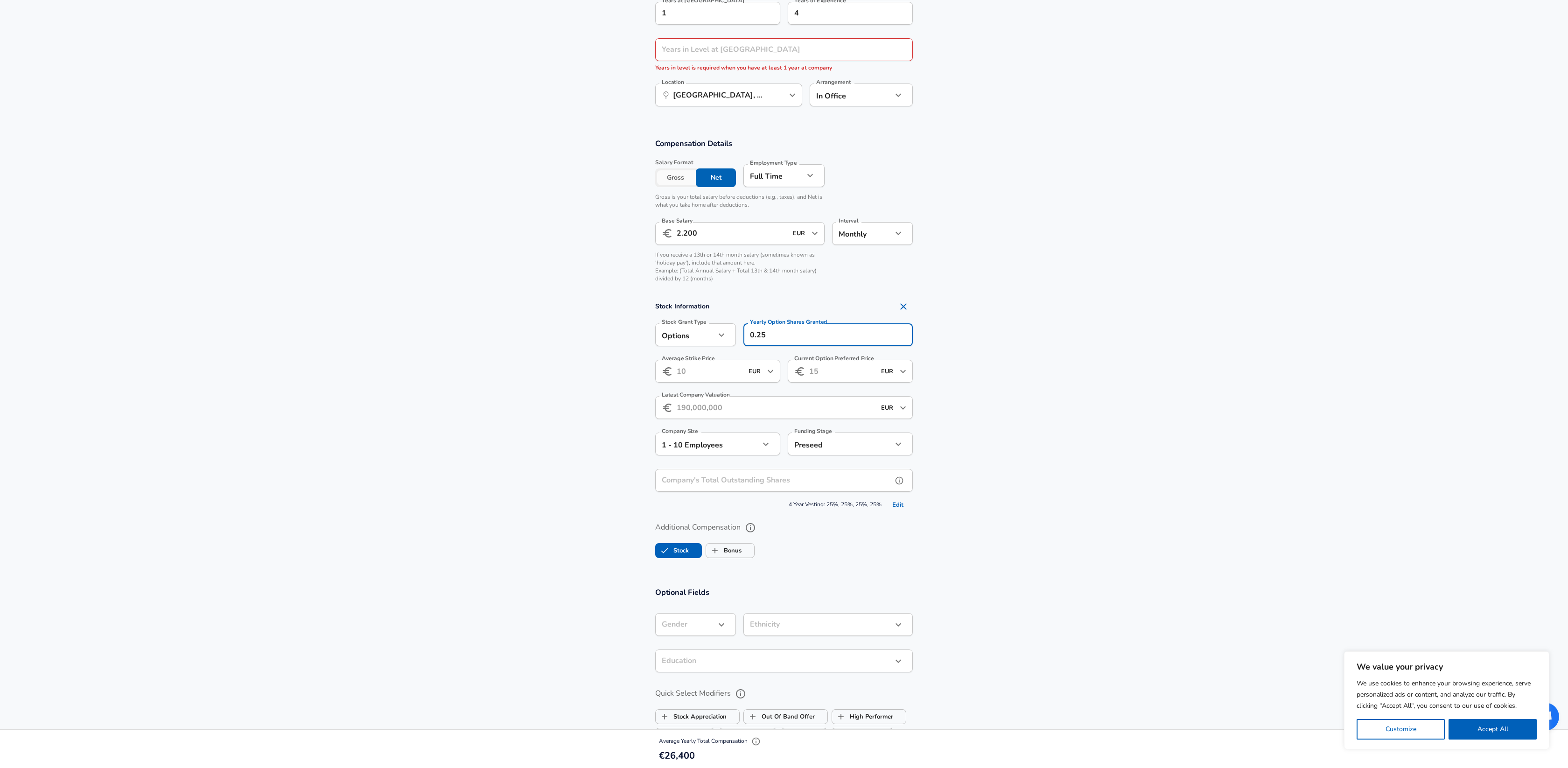
click at [779, 485] on input "Company's Total Outstanding Shares" at bounding box center [774, 480] width 237 height 23
type input "100"
click at [764, 389] on div "Stock Information Stock Grant Type Options option Stock Grant Type Yearly Optio…" at bounding box center [784, 405] width 280 height 215
click at [773, 371] on icon "Open" at bounding box center [770, 371] width 11 height 11
click at [773, 371] on icon "Close" at bounding box center [770, 371] width 11 height 11
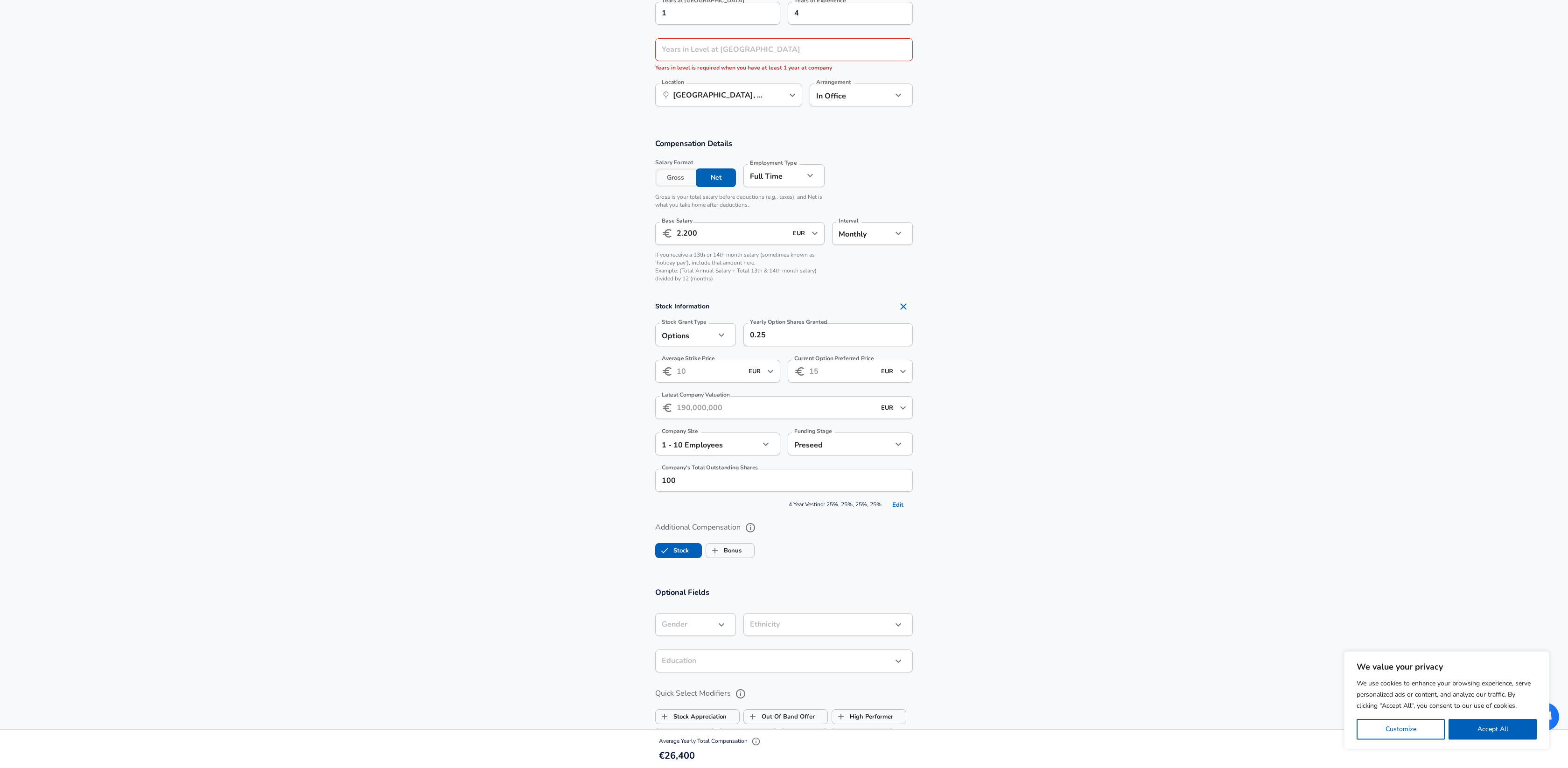
click at [690, 370] on input "Average Strike Price" at bounding box center [710, 371] width 66 height 23
click at [739, 410] on input "Latest Company Valuation" at bounding box center [776, 416] width 199 height 23
click at [839, 370] on input "Current Option Preferred Price" at bounding box center [842, 371] width 66 height 23
drag, startPoint x: 714, startPoint y: 368, endPoint x: 669, endPoint y: 371, distance: 45.1
click at [669, 371] on div "​ EUR ​ Average Strike Price" at bounding box center [717, 371] width 125 height 23
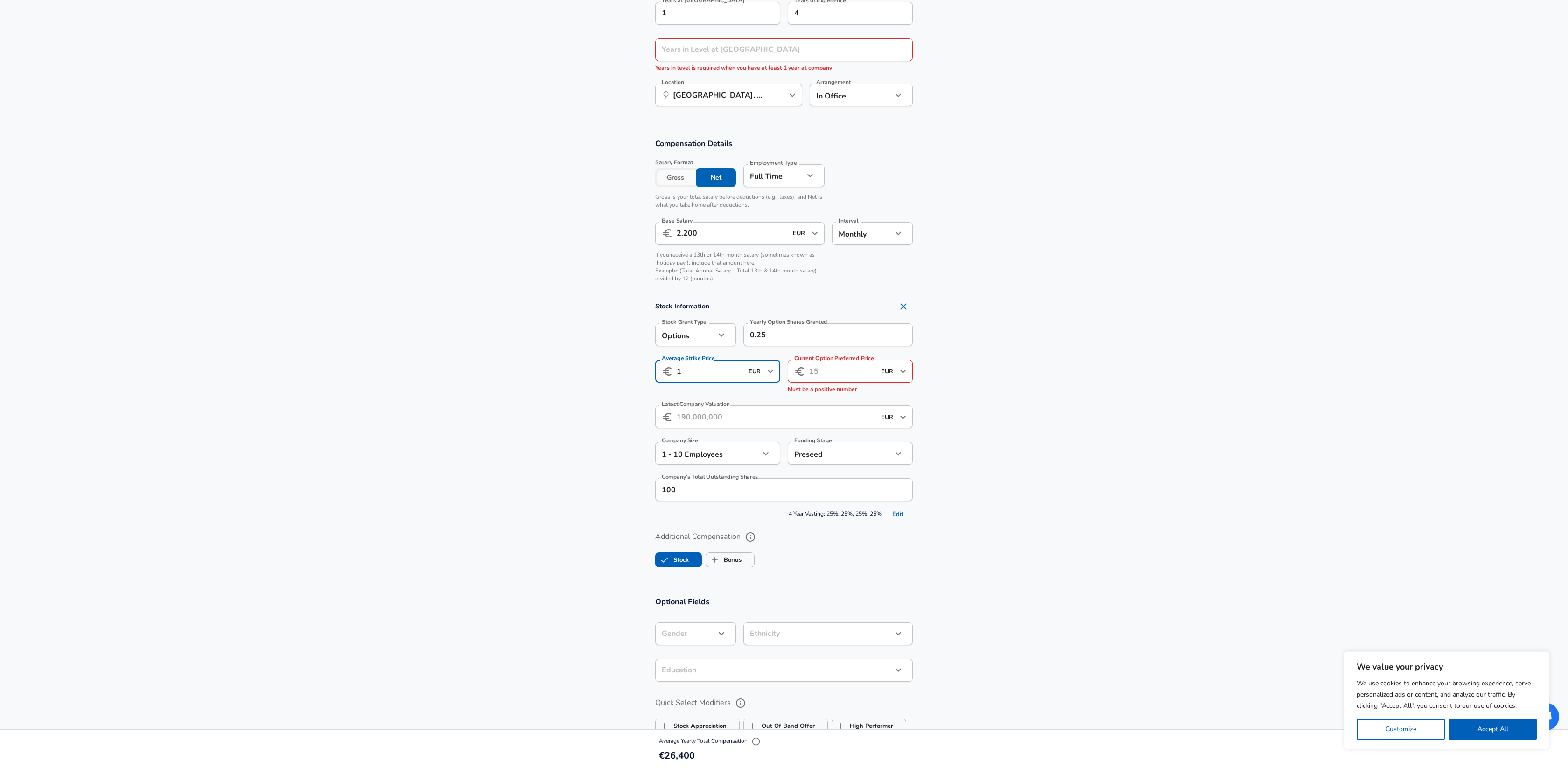
type input "1"
click at [800, 415] on input "Latest Company Valuation" at bounding box center [776, 416] width 199 height 23
drag, startPoint x: 777, startPoint y: 334, endPoint x: 729, endPoint y: 332, distance: 48.0
click at [728, 333] on div "Stock Grant Type Options option Stock Grant Type Yearly Option Shares Granted 0…" at bounding box center [780, 334] width 265 height 36
type input "250"
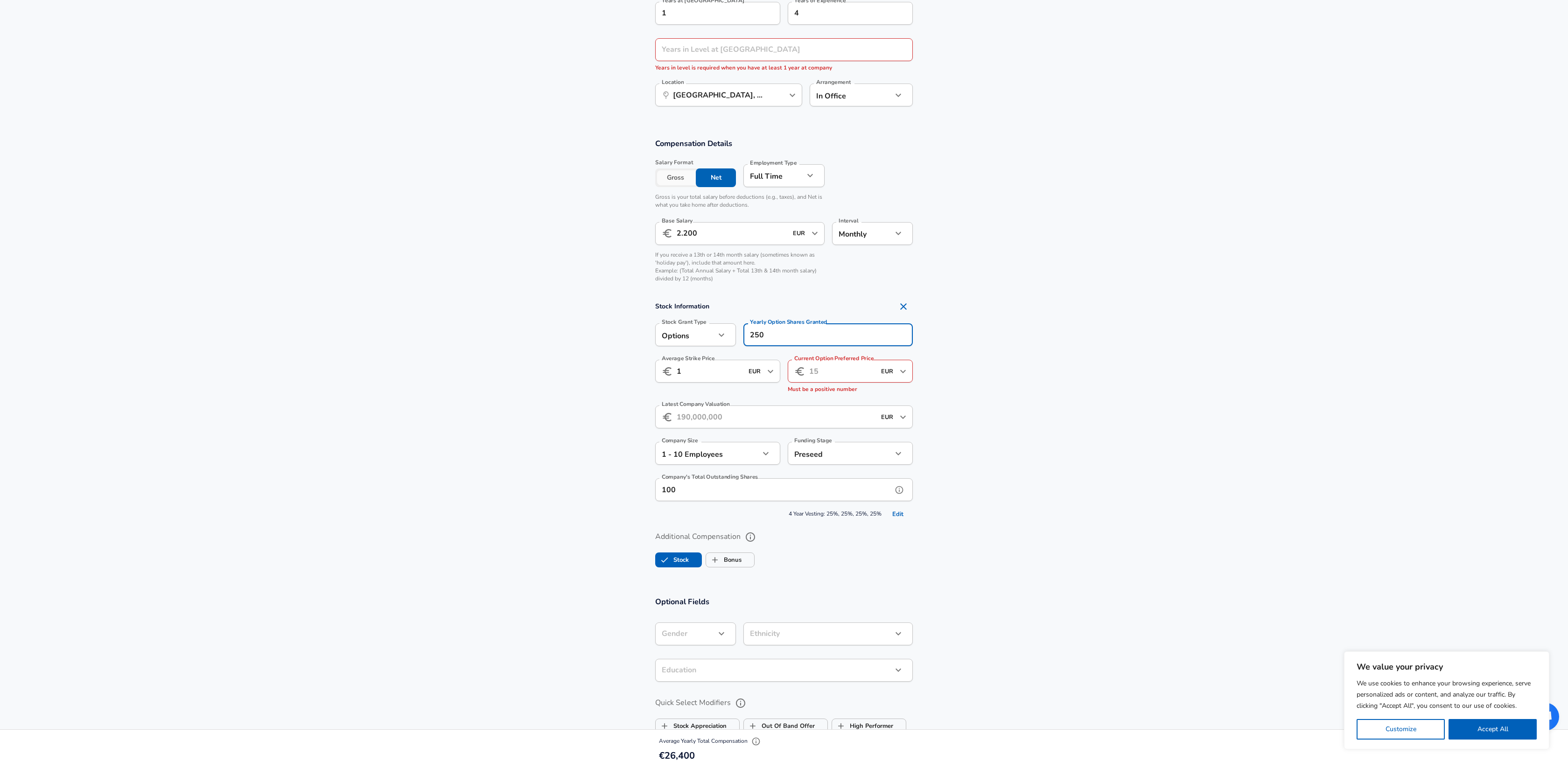
click at [682, 485] on input "100" at bounding box center [774, 490] width 237 height 23
type input "100,000"
click at [833, 378] on input "Current Option Preferred Price" at bounding box center [842, 371] width 66 height 23
type input "1"
click at [735, 407] on input "Latest Company Valuation" at bounding box center [776, 407] width 199 height 23
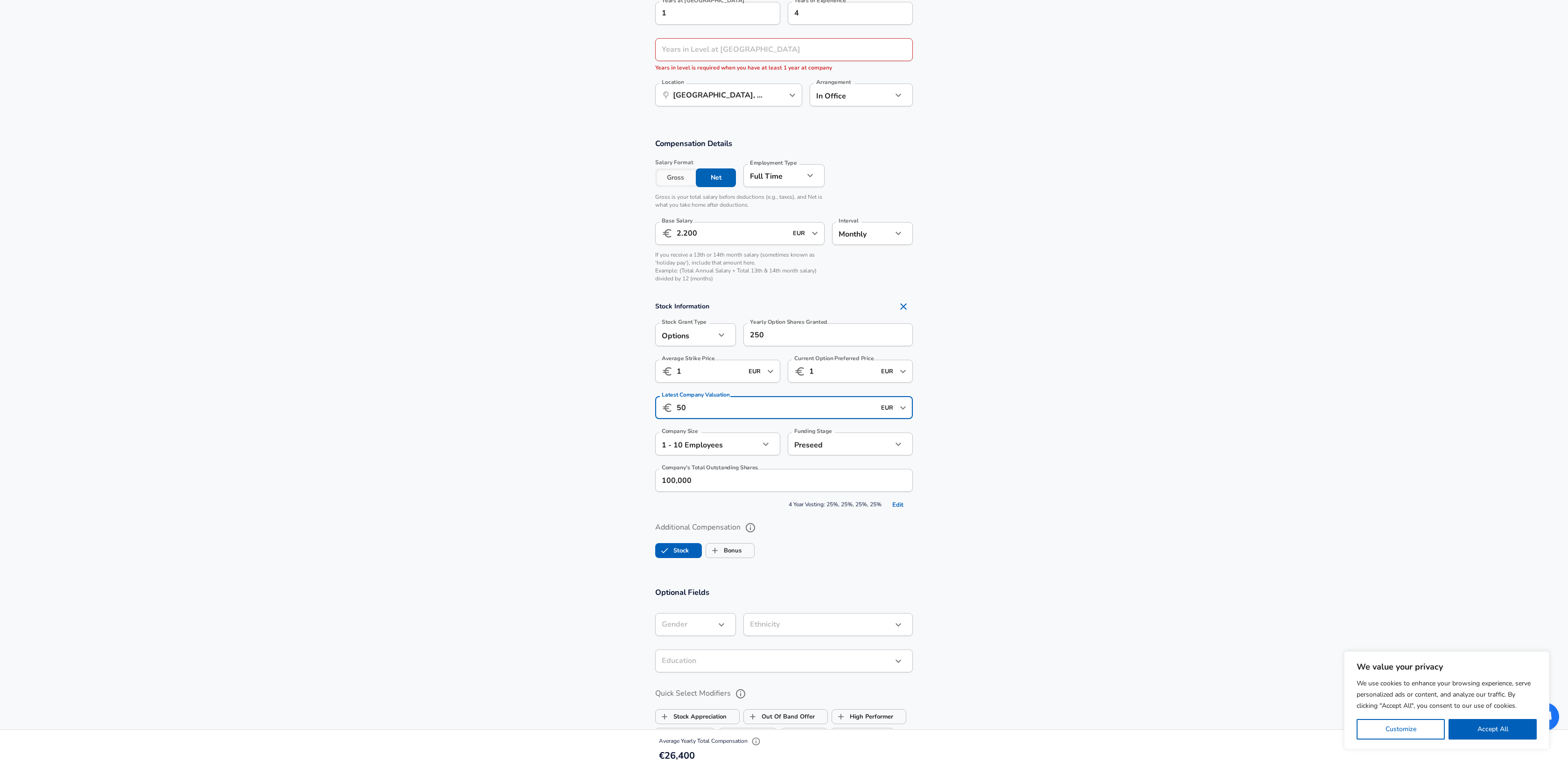
type input "5"
type input "1.000.000"
click at [881, 567] on section "Compensation Details Salary Format Gross Net Employment Type [DEMOGRAPHIC_DATA]…" at bounding box center [784, 352] width 1568 height 449
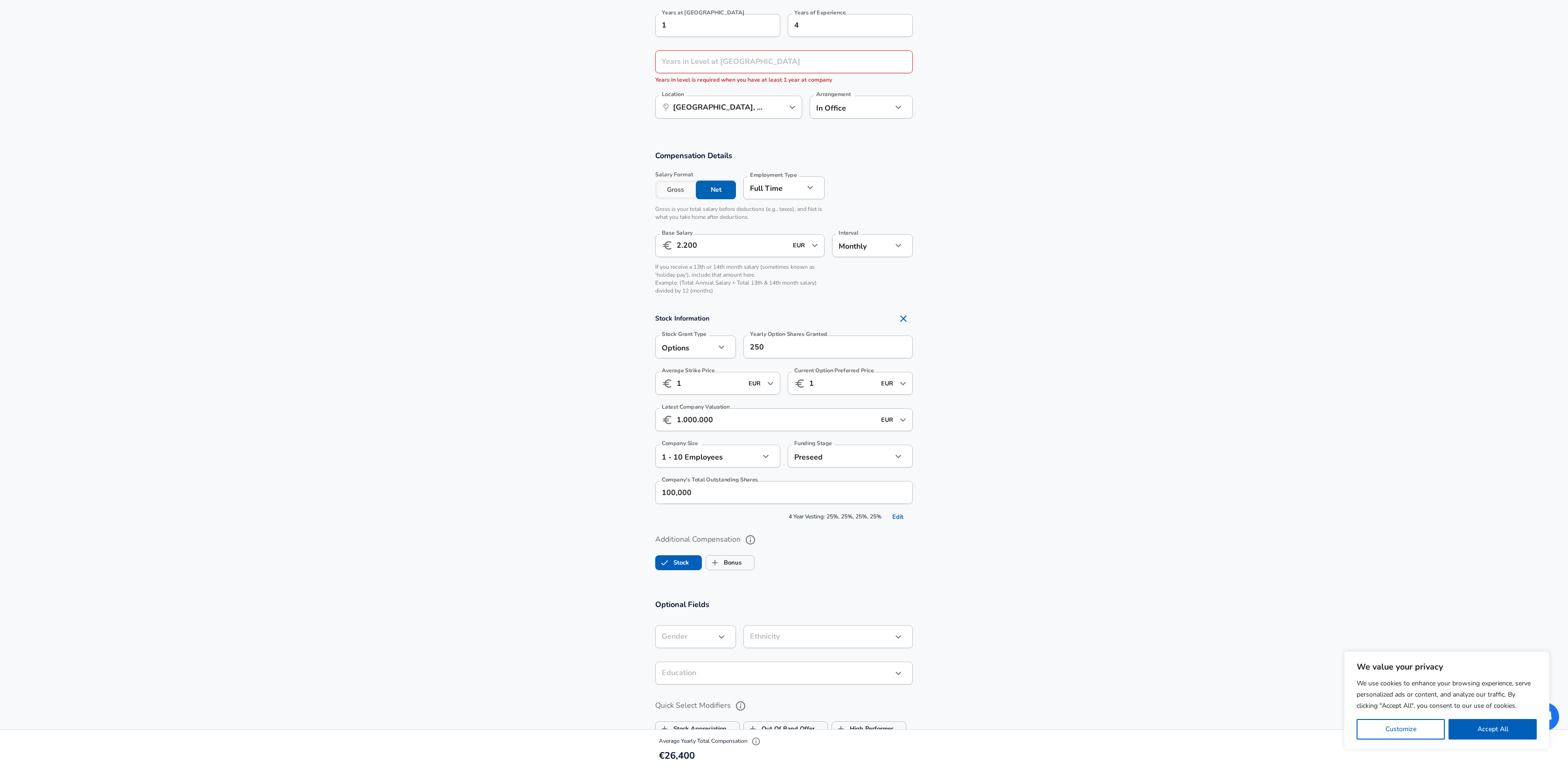
scroll to position [517, 0]
click at [668, 188] on button "Gross" at bounding box center [675, 193] width 40 height 19
click at [707, 188] on button "Net" at bounding box center [716, 193] width 40 height 19
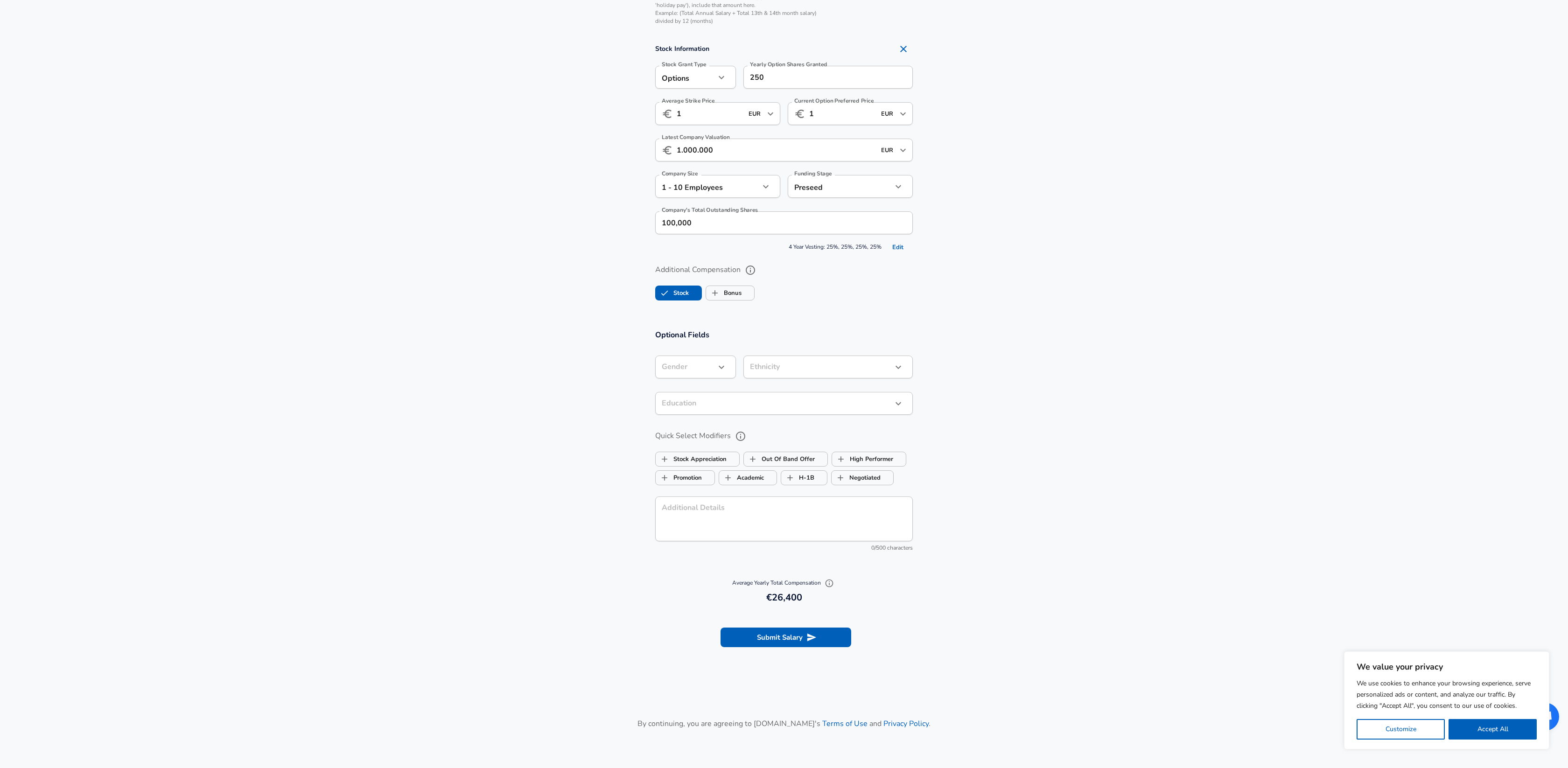
scroll to position [792, 0]
click at [773, 632] on button "Submit Salary" at bounding box center [786, 634] width 130 height 20
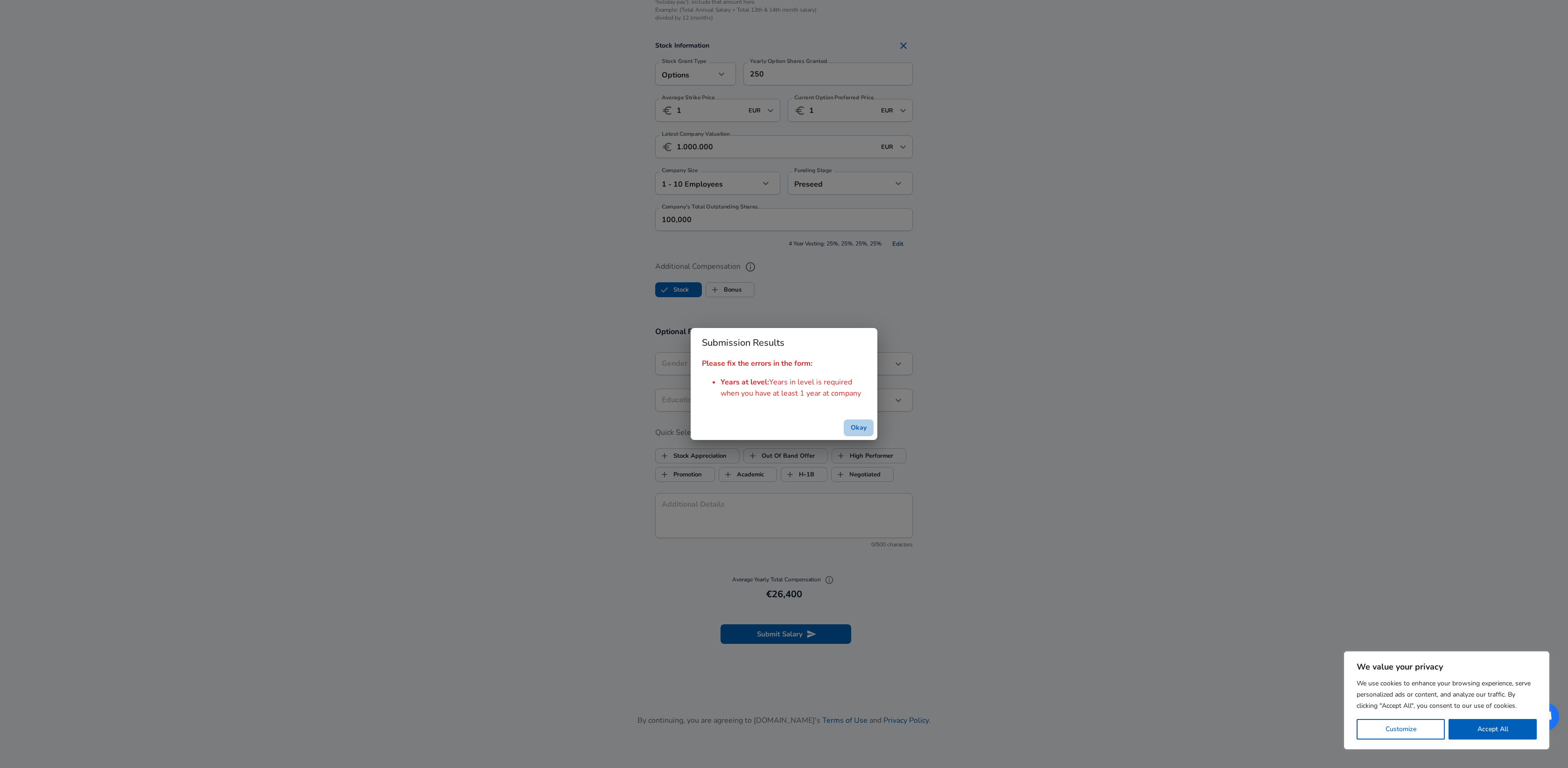
click at [860, 428] on button "Okay" at bounding box center [858, 428] width 30 height 17
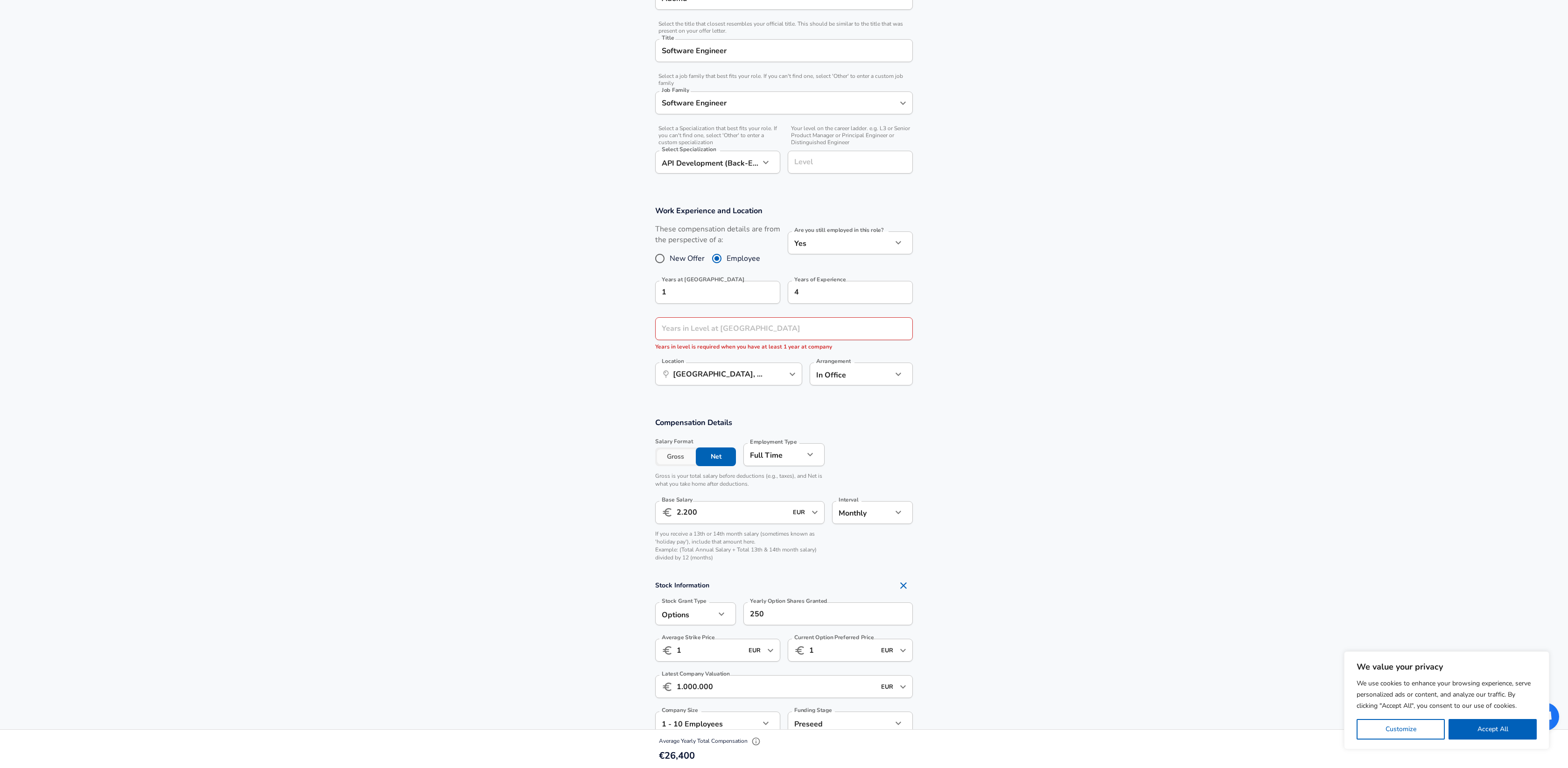
scroll to position [250, 0]
click at [718, 333] on input "Years in Level at [GEOGRAPHIC_DATA]" at bounding box center [774, 331] width 237 height 23
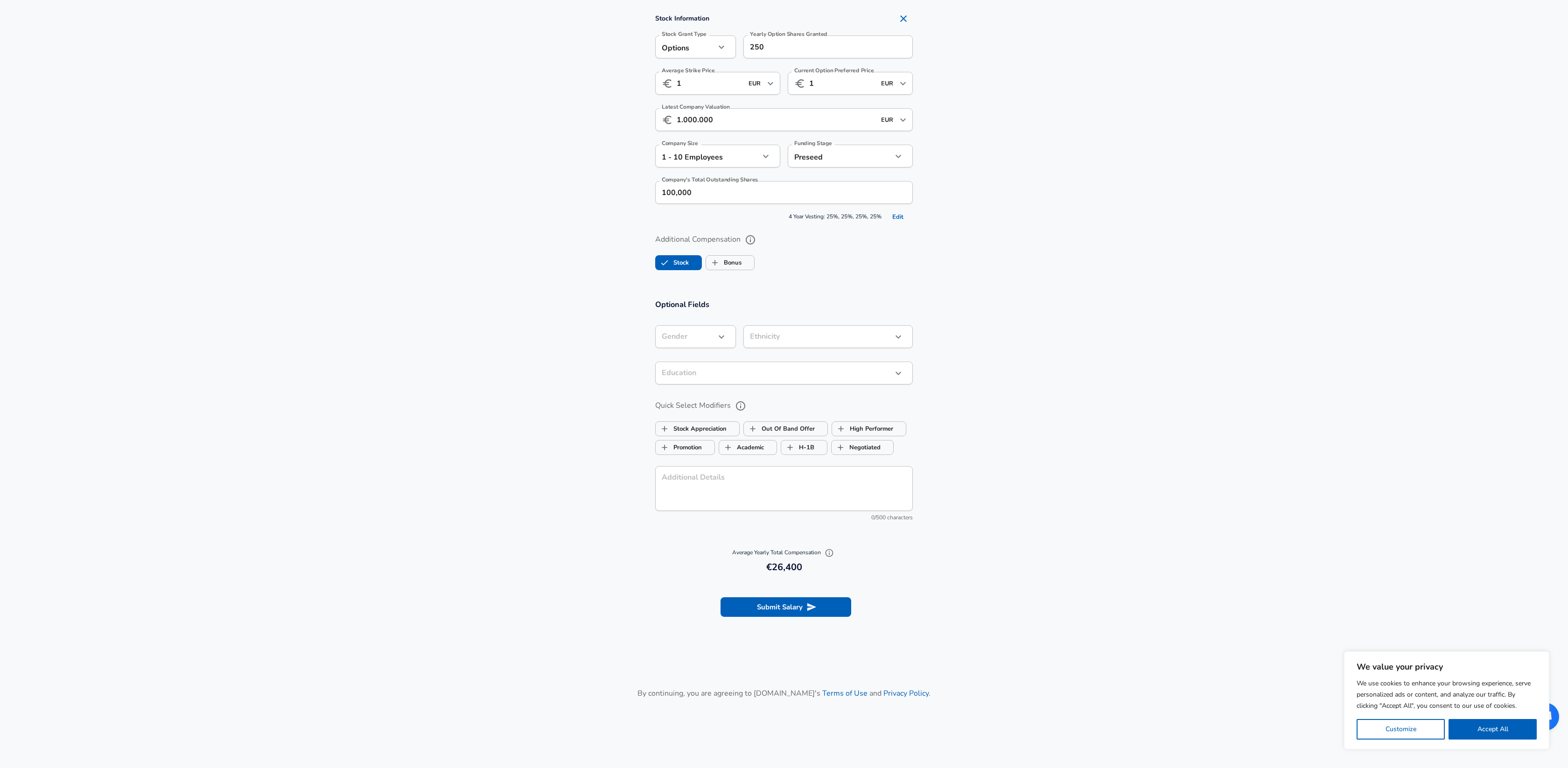
scroll to position [812, 0]
type input "1"
click at [782, 603] on button "Submit Salary" at bounding box center [786, 605] width 130 height 20
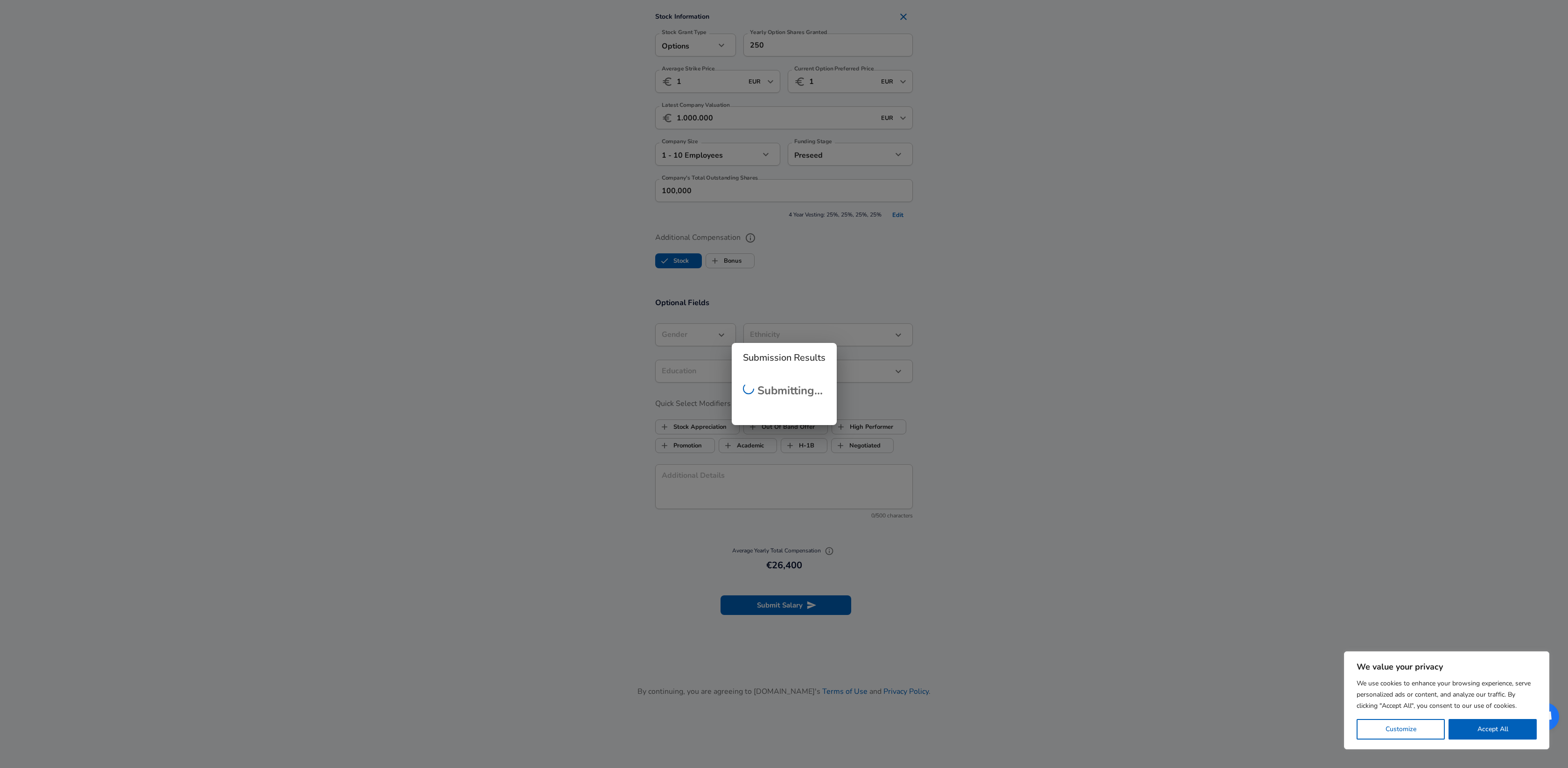
checkbox input "false"
